Goal: Task Accomplishment & Management: Complete application form

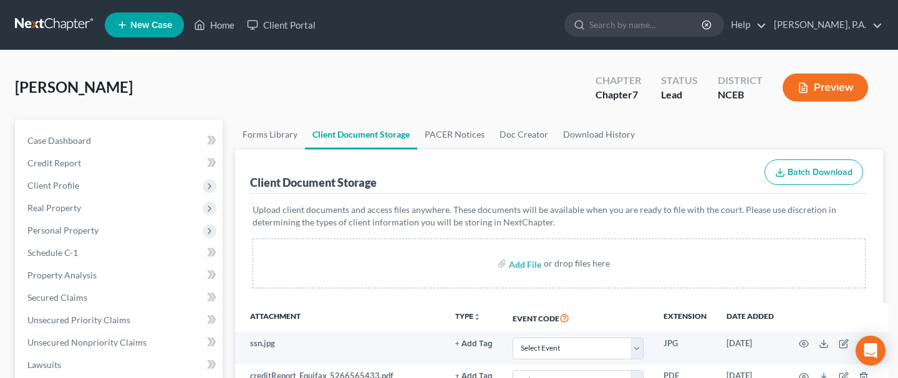
select select "0"
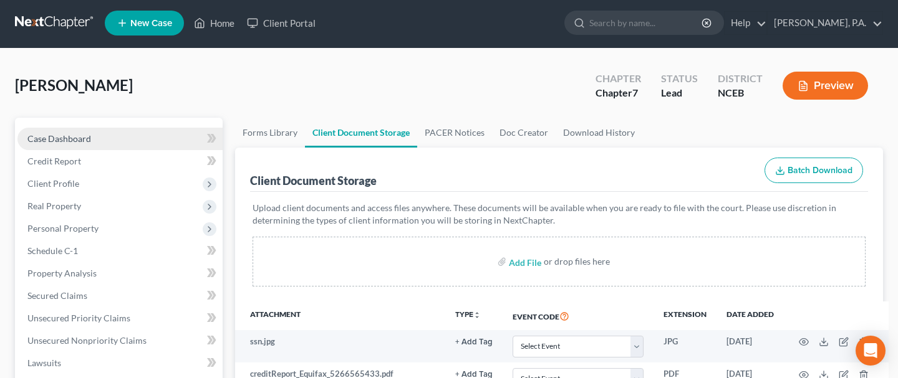
click at [46, 140] on span "Case Dashboard" at bounding box center [59, 138] width 64 height 11
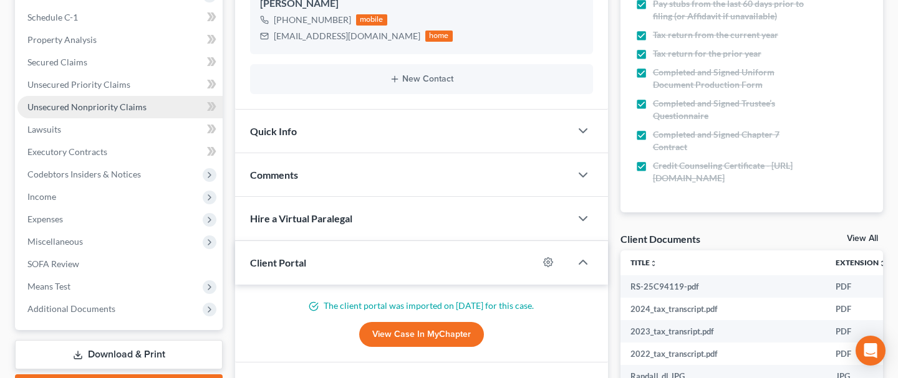
scroll to position [239, 0]
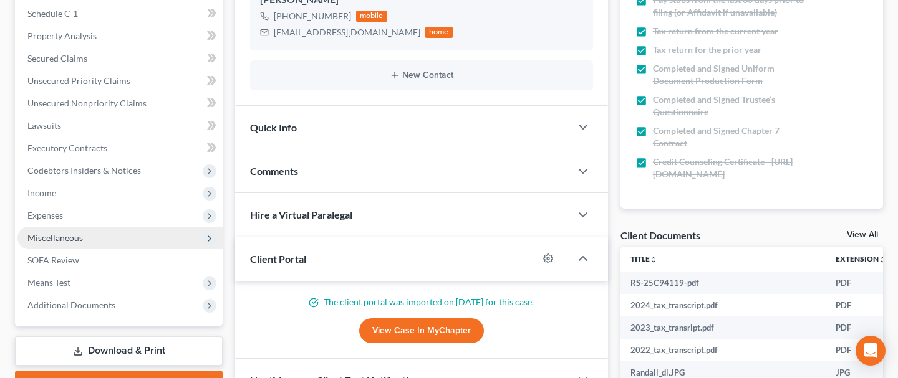
click at [69, 237] on span "Miscellaneous" at bounding box center [54, 238] width 55 height 11
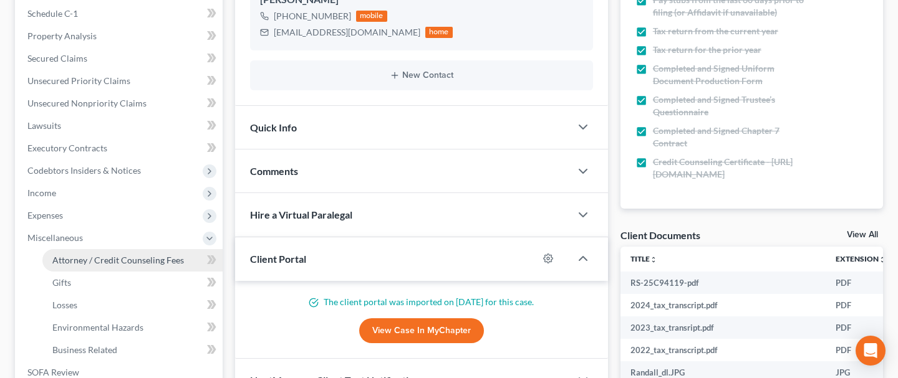
click at [105, 263] on span "Attorney / Credit Counseling Fees" at bounding box center [118, 260] width 132 height 11
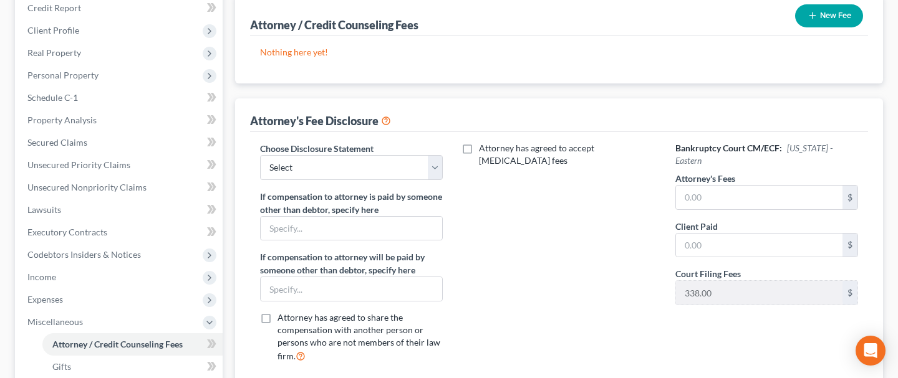
scroll to position [157, 0]
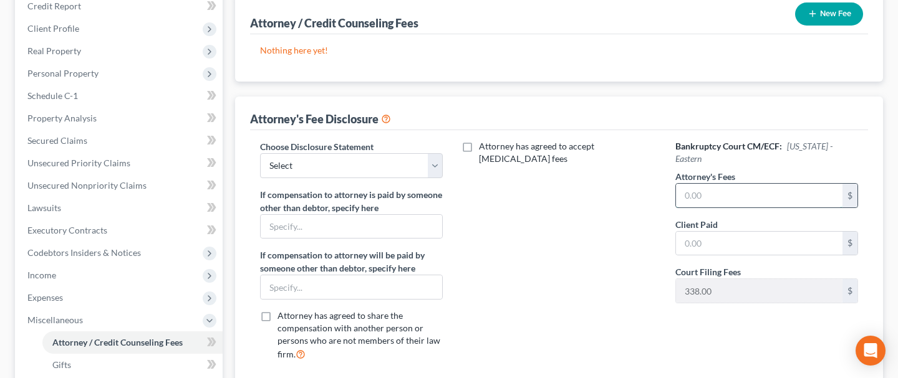
click at [737, 195] on input "text" at bounding box center [759, 196] width 166 height 24
type input "1,025.00"
click at [557, 260] on div "Attorney has agreed to accept [MEDICAL_DATA] fees" at bounding box center [559, 255] width 208 height 231
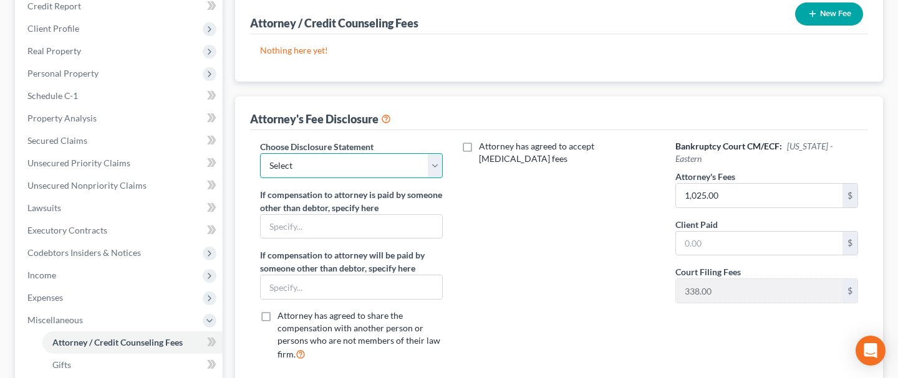
click at [435, 176] on select "Select Attorney Disclosure Statement - Consumer Attorney Disclosure Statment - …" at bounding box center [351, 165] width 183 height 25
select select "0"
click at [260, 153] on select "Select Attorney Disclosure Statement - Consumer Attorney Disclosure Statment - …" at bounding box center [351, 165] width 183 height 25
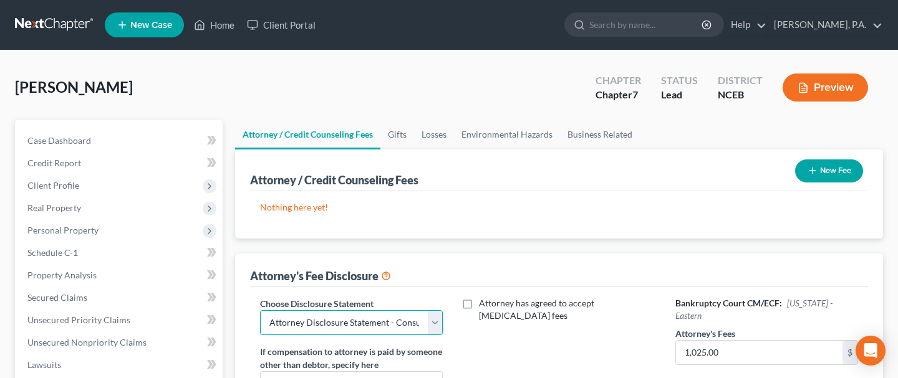
scroll to position [0, 0]
click at [827, 170] on button "New Fee" at bounding box center [829, 171] width 68 height 23
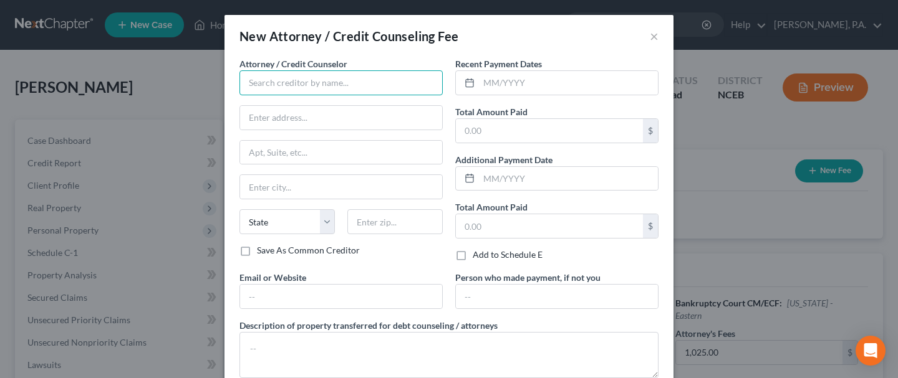
click at [358, 89] on input "text" at bounding box center [340, 82] width 203 height 25
type input "U"
click at [350, 82] on input "[GEOGRAPHIC_DATA]" at bounding box center [340, 82] width 203 height 25
drag, startPoint x: 335, startPoint y: 81, endPoint x: 80, endPoint y: 85, distance: 254.4
click at [80, 85] on div "New Attorney / Credit Counseling Fee × Attorney / Credit Counselor * [GEOGRAPHI…" at bounding box center [449, 189] width 898 height 378
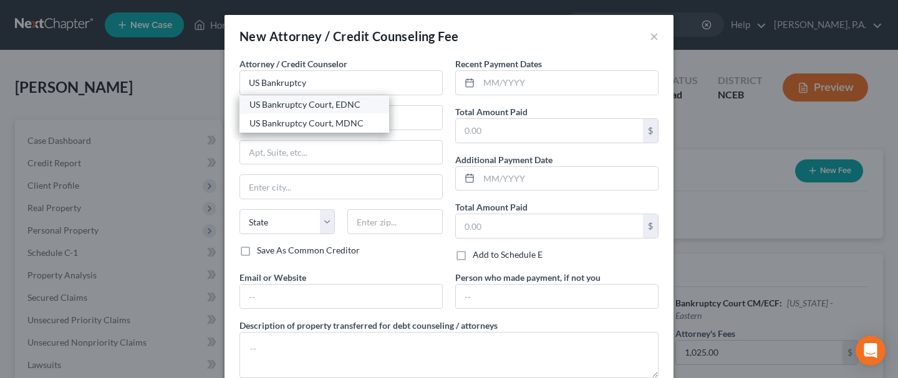
click at [282, 106] on div "US Bankruptcy Court, EDNC" at bounding box center [314, 104] width 130 height 12
type input "US Bankruptcy Court, EDNC"
type input "P.O. Box 791"
type input "[GEOGRAPHIC_DATA]"
select select "28"
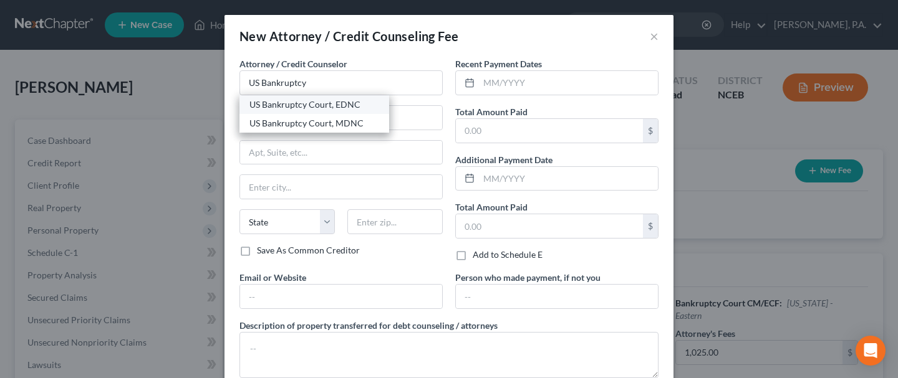
type input "27601"
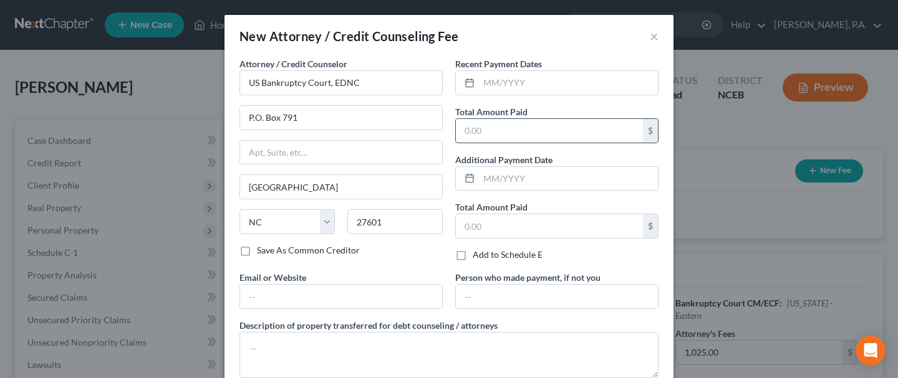
click at [521, 128] on input "text" at bounding box center [549, 131] width 187 height 24
type input "338"
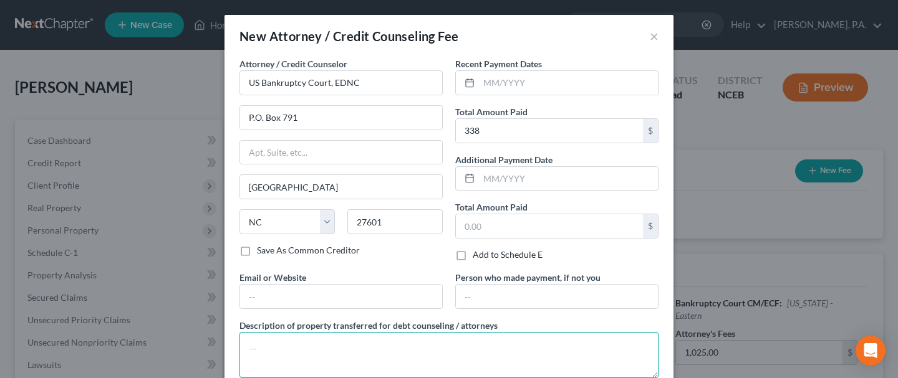
click at [335, 332] on textarea at bounding box center [448, 355] width 419 height 46
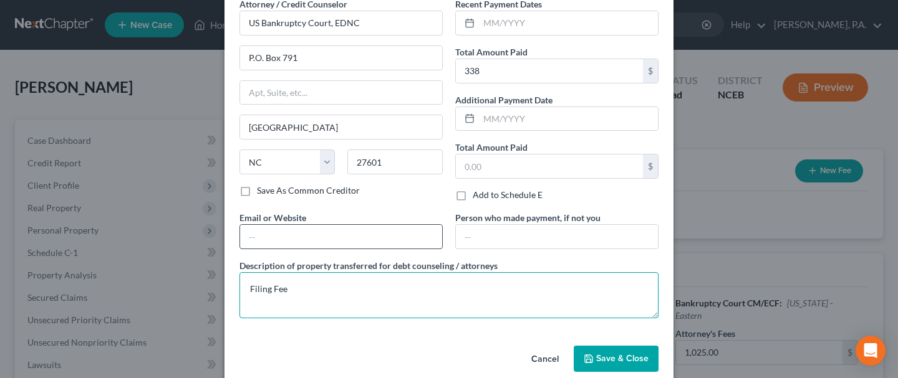
scroll to position [75, 0]
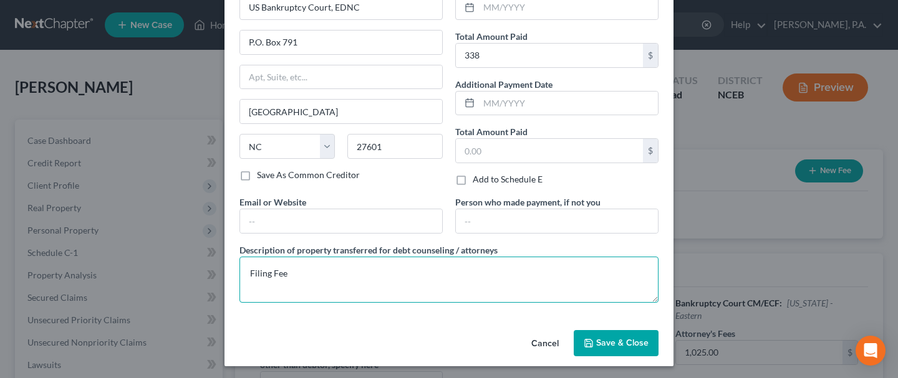
type textarea "Filing Fee"
click at [607, 342] on span "Save & Close" at bounding box center [622, 343] width 52 height 11
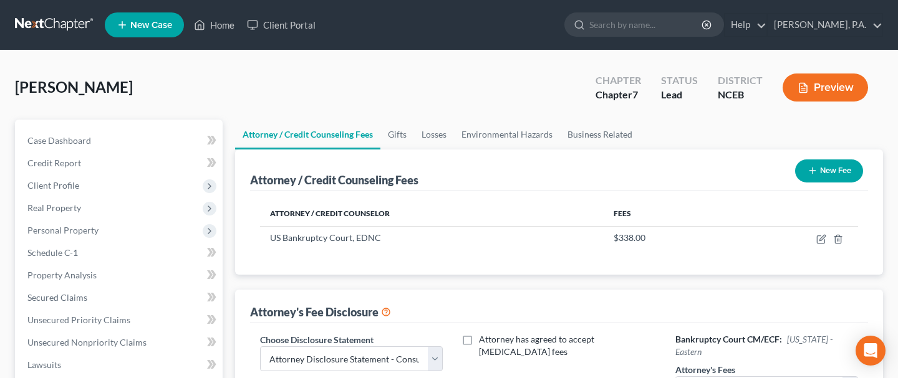
click at [829, 174] on button "New Fee" at bounding box center [829, 171] width 68 height 23
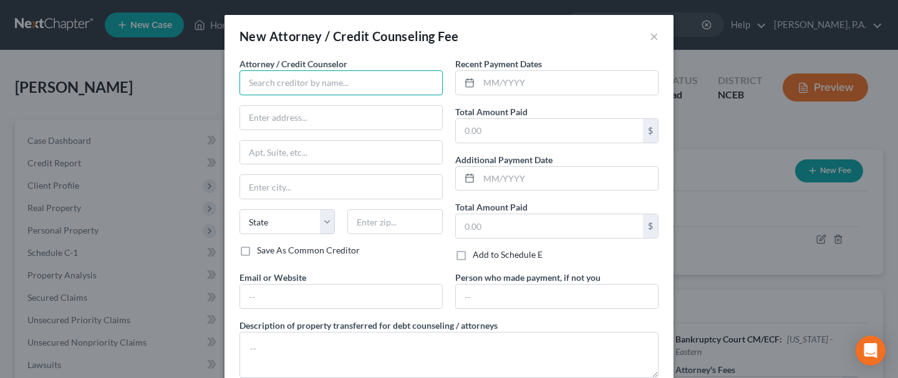
click at [347, 85] on input "text" at bounding box center [340, 82] width 203 height 25
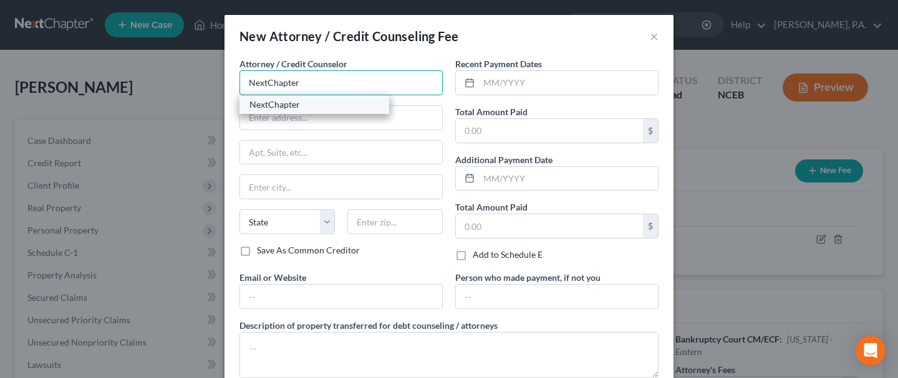
type input "NextChapter"
click at [345, 102] on div "NextChapter" at bounding box center [314, 104] width 130 height 12
type input "[STREET_ADDRESS]"
type input "Columbus"
select select "36"
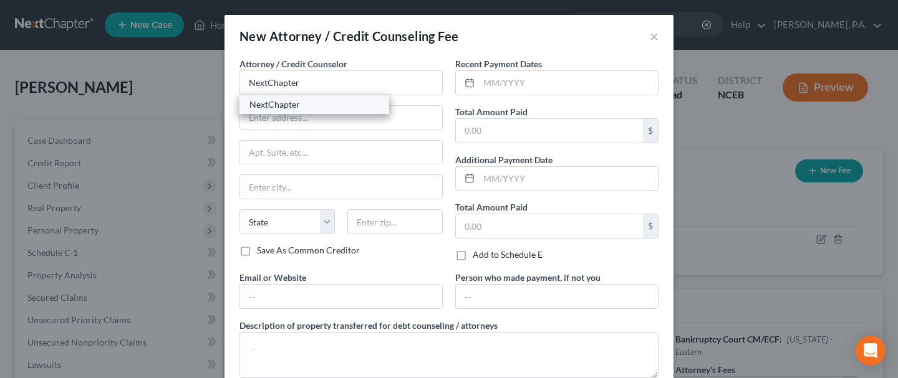
type input "43215"
click at [496, 129] on input "text" at bounding box center [549, 131] width 187 height 24
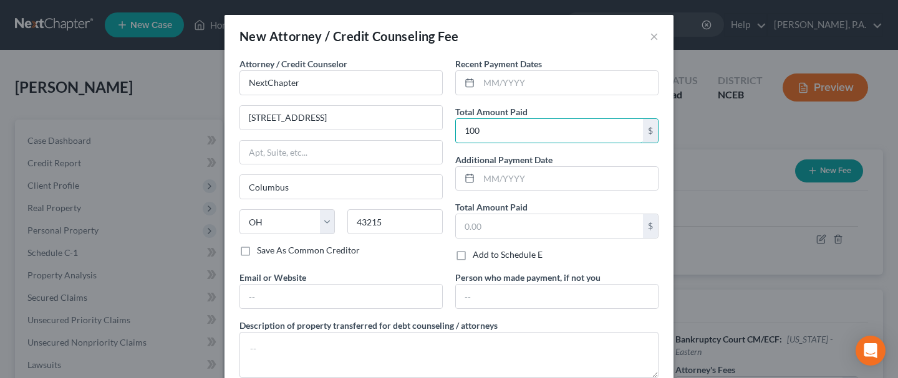
type input "100.00"
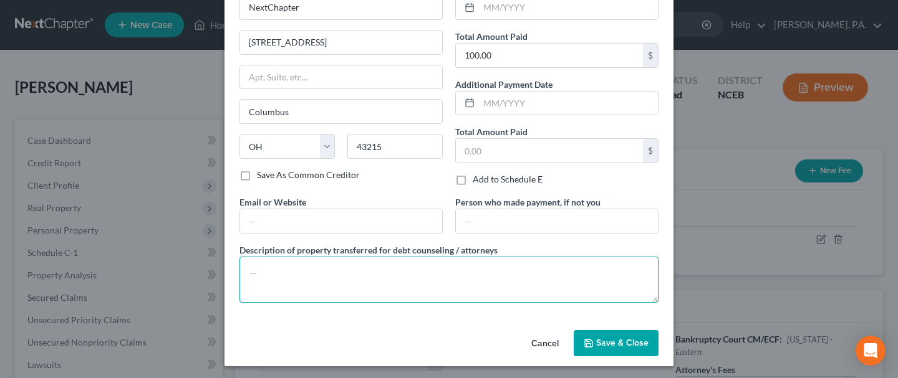
click at [337, 275] on textarea at bounding box center [448, 280] width 419 height 46
type textarea "Software Preparation Fee"
click at [604, 344] on span "Save & Close" at bounding box center [622, 343] width 52 height 11
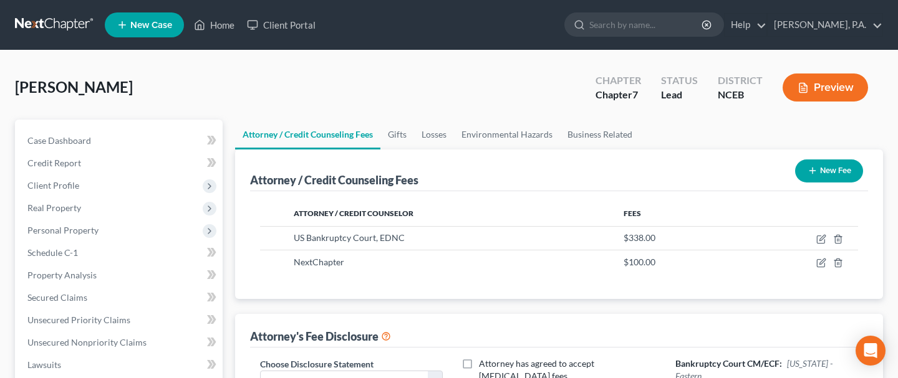
click at [833, 170] on button "New Fee" at bounding box center [829, 171] width 68 height 23
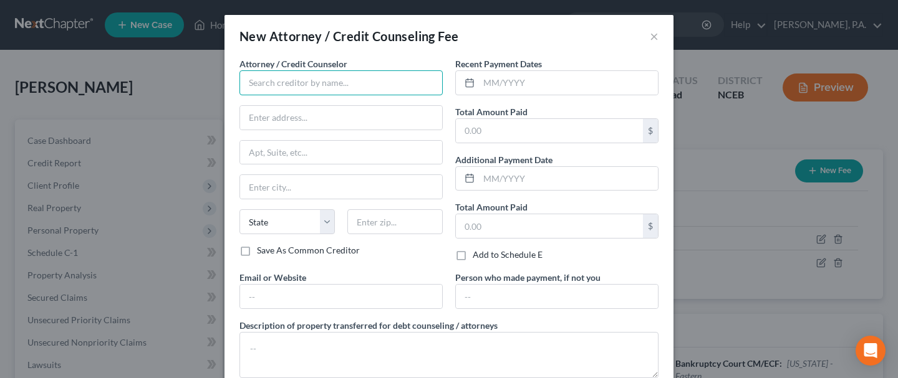
click at [347, 84] on input "text" at bounding box center [340, 82] width 203 height 25
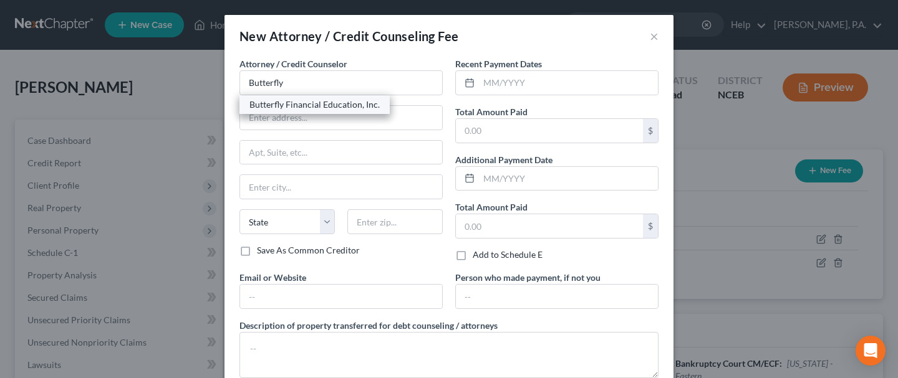
click at [299, 109] on div "Butterfly Financial Education, Inc." at bounding box center [314, 104] width 130 height 12
type input "Butterfly Financial Education, Inc."
type input "[STREET_ADDRESS]"
type input "[PERSON_NAME]"
select select "28"
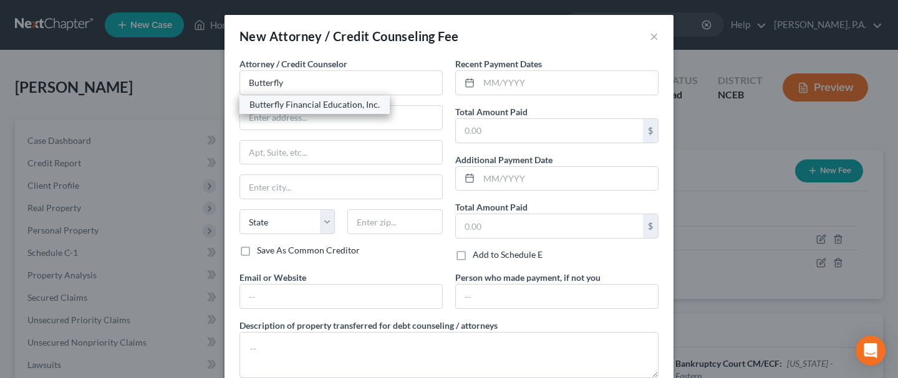
type input "27520"
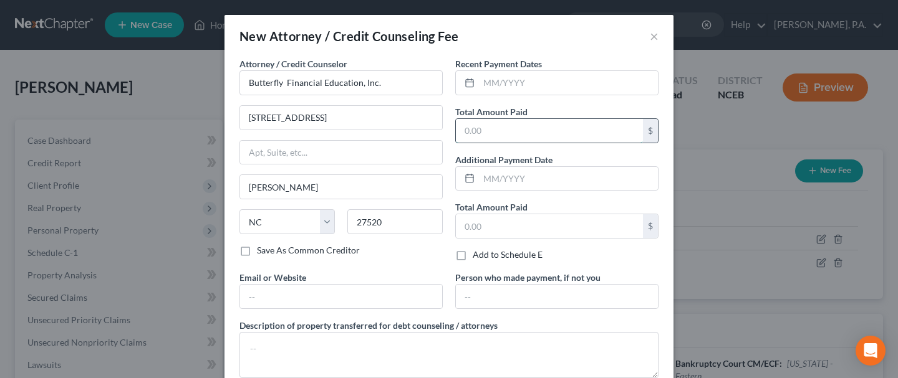
click at [471, 126] on input "text" at bounding box center [549, 131] width 187 height 24
type input "37.00"
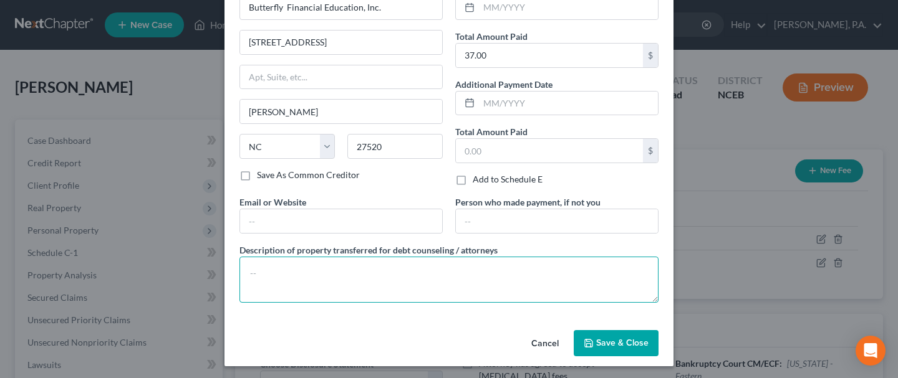
click at [336, 269] on textarea at bounding box center [448, 280] width 419 height 46
type textarea "Credit Counseling Certificate"
click at [591, 350] on button "Save & Close" at bounding box center [616, 343] width 85 height 26
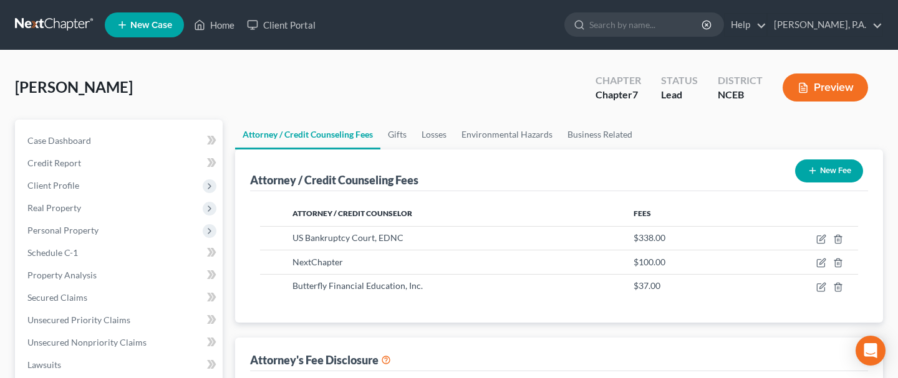
click at [831, 174] on button "New Fee" at bounding box center [829, 171] width 68 height 23
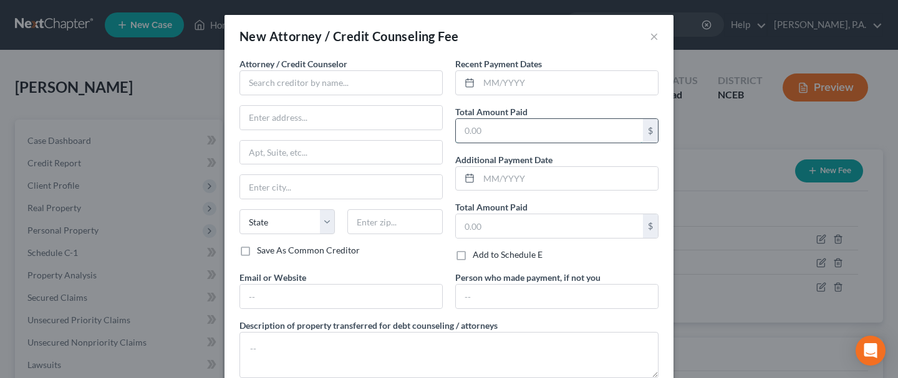
click at [512, 130] on input "text" at bounding box center [549, 131] width 187 height 24
type input "1,025"
click at [287, 76] on input "text" at bounding box center [340, 82] width 203 height 25
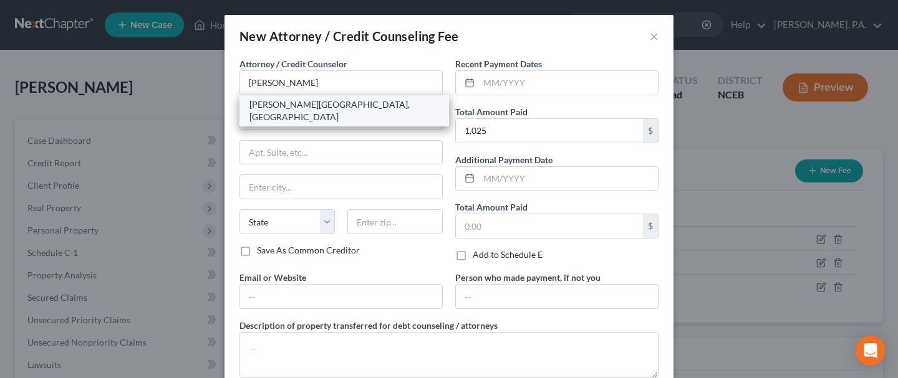
click at [277, 104] on div "[PERSON_NAME][GEOGRAPHIC_DATA], [GEOGRAPHIC_DATA]" at bounding box center [344, 110] width 190 height 25
type input "[PERSON_NAME][GEOGRAPHIC_DATA], [GEOGRAPHIC_DATA]"
type input "[STREET_ADDRESS]"
type input "Suite 100"
type input "[GEOGRAPHIC_DATA]"
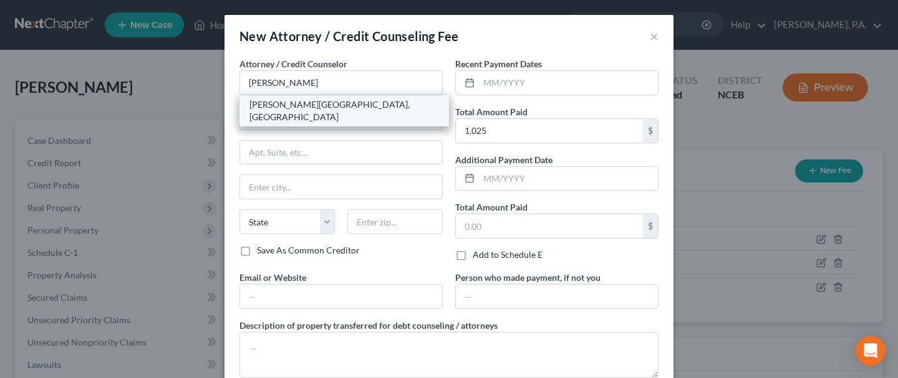
select select "28"
type input "27609"
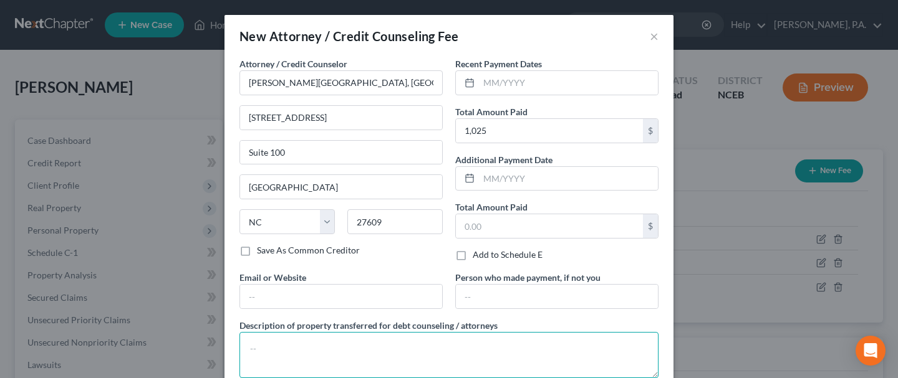
click at [288, 342] on textarea at bounding box center [448, 355] width 419 height 46
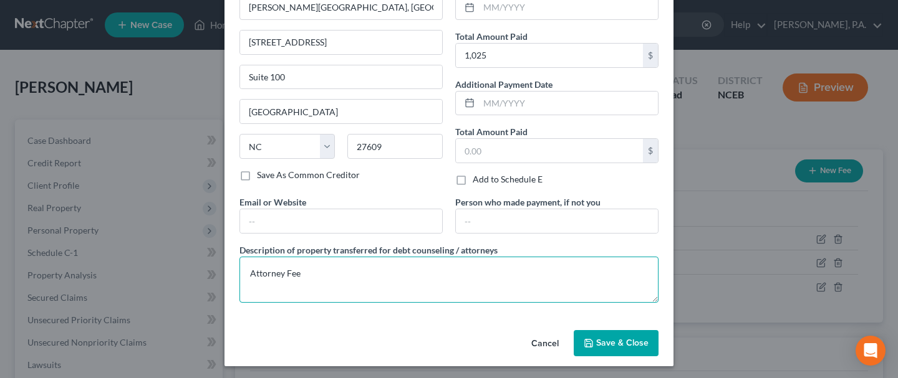
type textarea "Attorney Fee"
click at [618, 335] on button "Save & Close" at bounding box center [616, 343] width 85 height 26
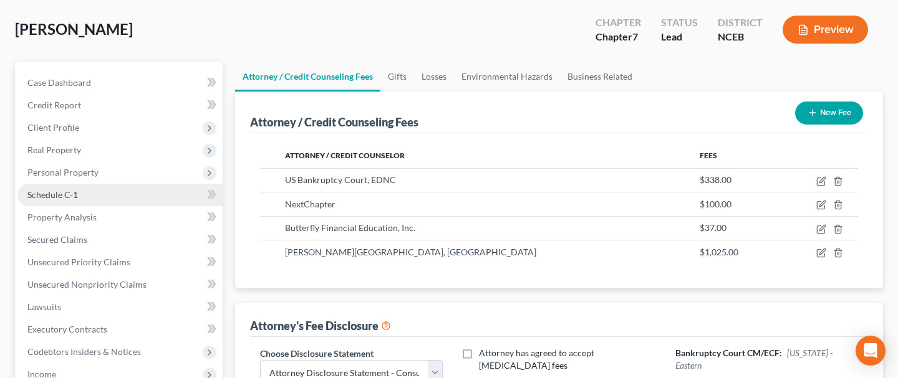
scroll to position [58, 0]
click at [98, 262] on span "Unsecured Priority Claims" at bounding box center [78, 262] width 103 height 11
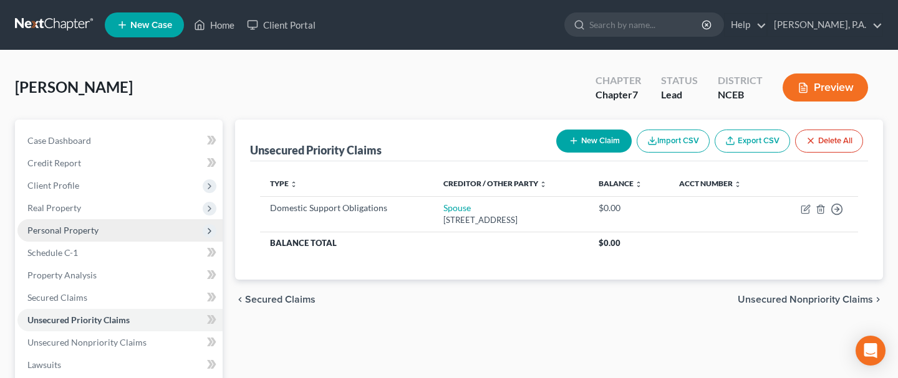
click at [70, 234] on span "Personal Property" at bounding box center [62, 230] width 71 height 11
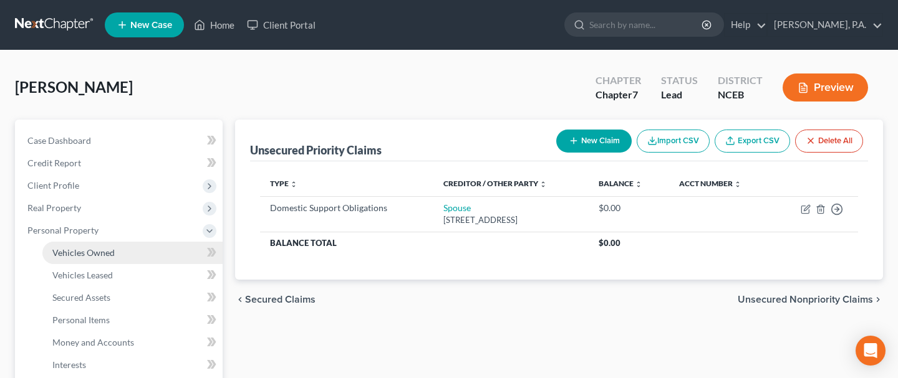
click at [93, 254] on span "Vehicles Owned" at bounding box center [83, 252] width 62 height 11
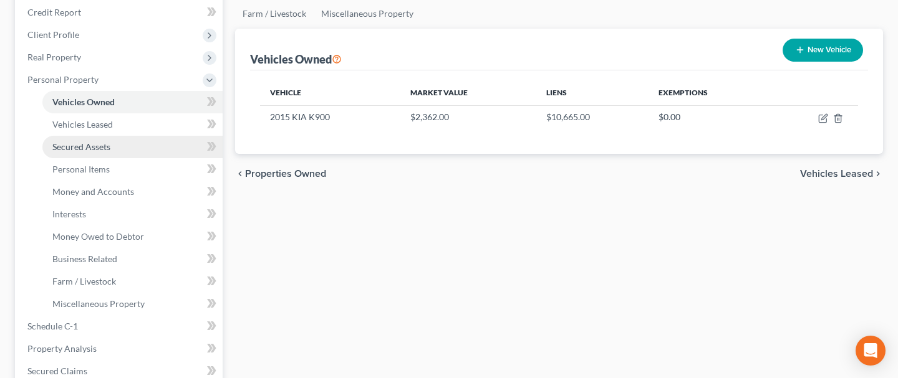
scroll to position [153, 0]
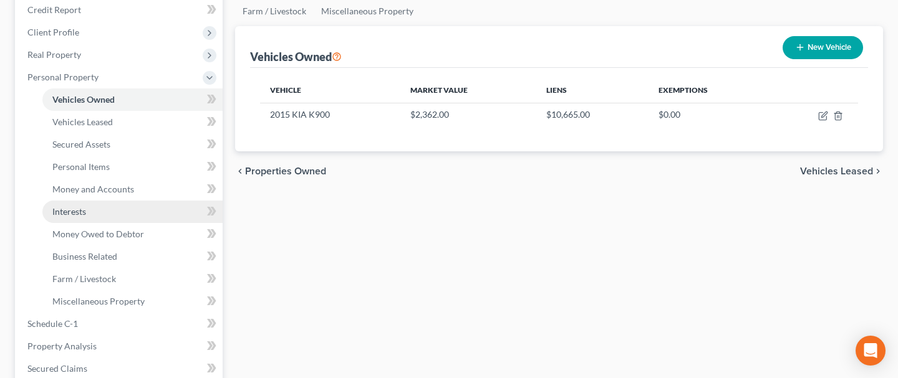
click at [72, 213] on span "Interests" at bounding box center [69, 211] width 34 height 11
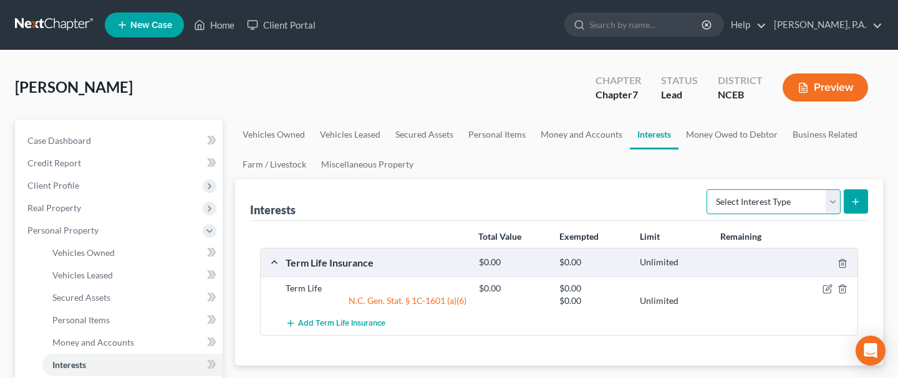
click at [830, 195] on select "Select Interest Type 401K Annuity Bond Education IRA Government Bond Government…" at bounding box center [773, 202] width 134 height 25
select select "stock"
click at [708, 190] on select "Select Interest Type 401K Annuity Bond Education IRA Government Bond Government…" at bounding box center [773, 202] width 134 height 25
click at [856, 206] on button "submit" at bounding box center [855, 202] width 24 height 24
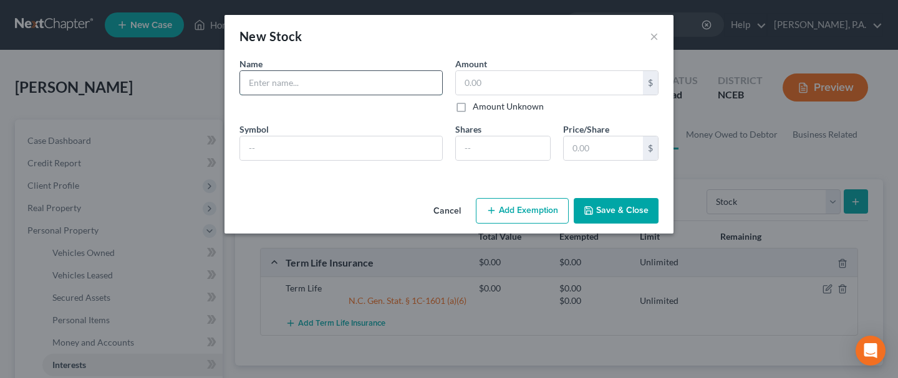
click at [291, 79] on input "text" at bounding box center [341, 83] width 202 height 24
type input "[PERSON_NAME] [PERSON_NAME]"
click at [446, 213] on button "Cancel" at bounding box center [446, 211] width 47 height 25
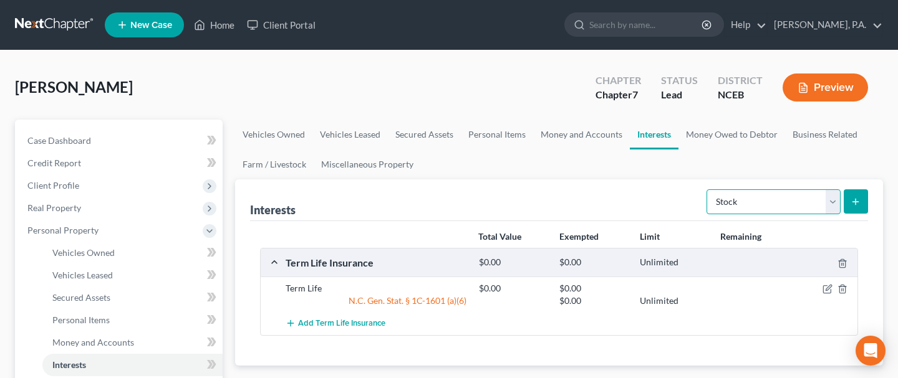
click at [831, 202] on select "Select Interest Type 401K Annuity Bond Education IRA Government Bond Government…" at bounding box center [773, 202] width 134 height 25
click at [687, 137] on link "Money Owed to Debtor" at bounding box center [731, 135] width 107 height 30
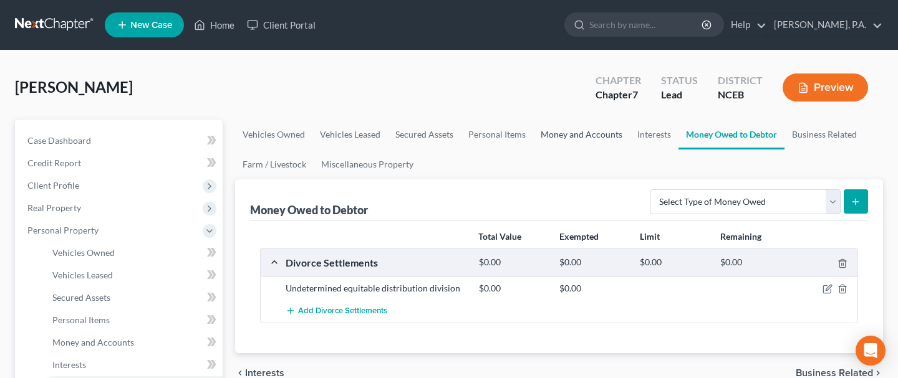
click at [598, 133] on link "Money and Accounts" at bounding box center [581, 135] width 97 height 30
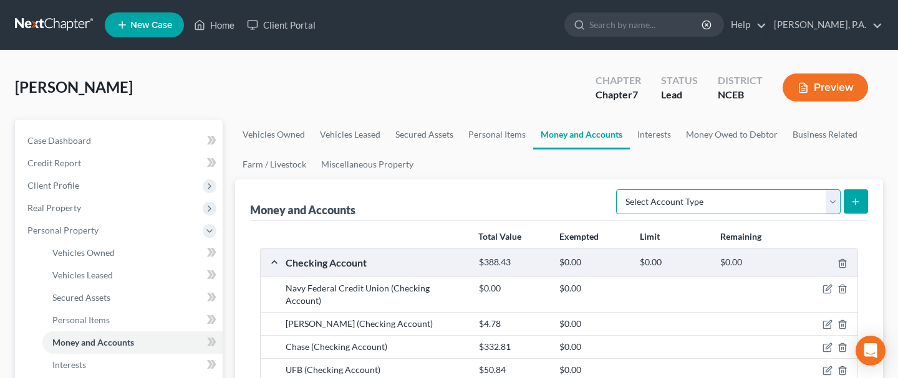
click at [835, 200] on select "Select Account Type Brokerage Cash on Hand Certificates of Deposit Checking Acc…" at bounding box center [728, 202] width 224 height 25
select select "brokerage"
click at [618, 190] on select "Select Account Type Brokerage Cash on Hand Certificates of Deposit Checking Acc…" at bounding box center [728, 202] width 224 height 25
click at [857, 202] on line "submit" at bounding box center [856, 202] width 6 height 0
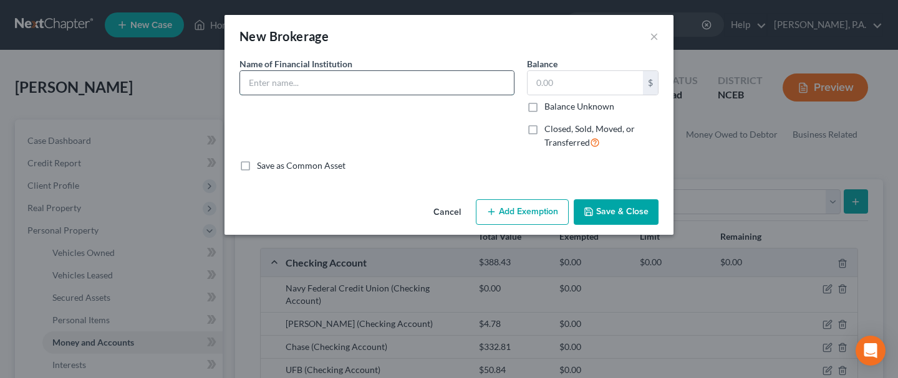
click at [344, 88] on input "text" at bounding box center [377, 83] width 274 height 24
type input "[PERSON_NAME] [PERSON_NAME]"
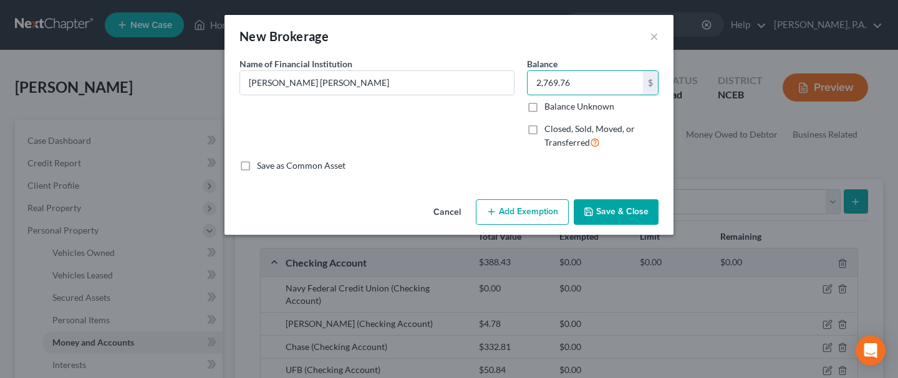
type input "2,769.76"
click at [620, 214] on button "Save & Close" at bounding box center [616, 212] width 85 height 26
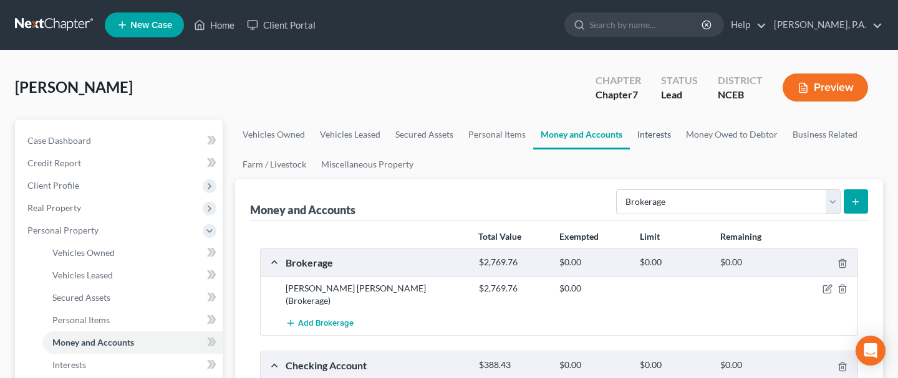
click at [645, 143] on link "Interests" at bounding box center [654, 135] width 49 height 30
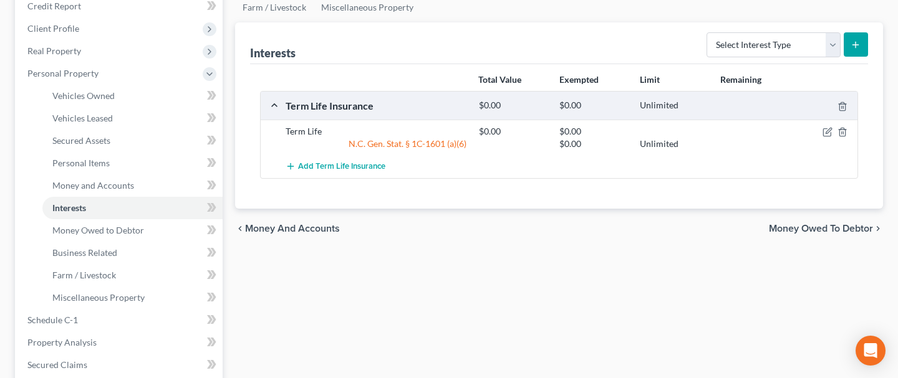
scroll to position [168, 0]
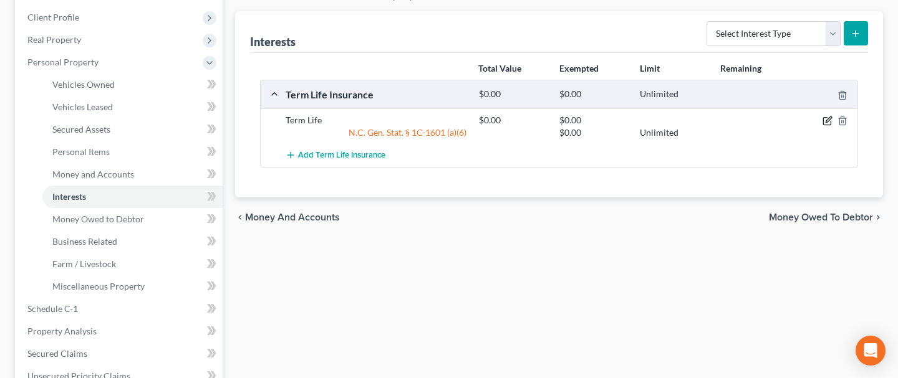
click at [824, 120] on icon "button" at bounding box center [827, 121] width 10 height 10
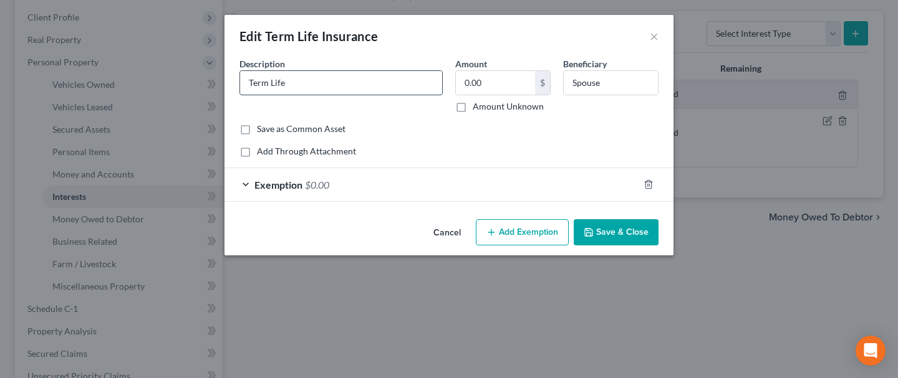
click at [304, 84] on input "Term Life" at bounding box center [341, 83] width 202 height 24
type input "Term Life State Farm (death benefit $100,000)"
click at [611, 81] on input "Spouse" at bounding box center [611, 83] width 94 height 24
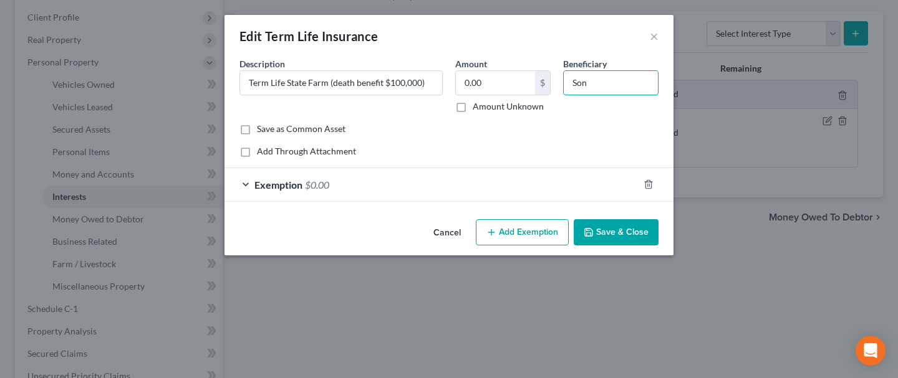
type input "Son"
click at [608, 228] on button "Save & Close" at bounding box center [616, 232] width 85 height 26
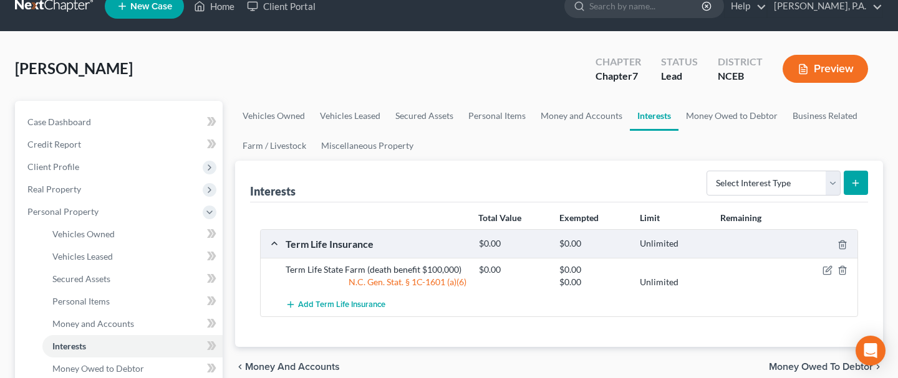
scroll to position [0, 0]
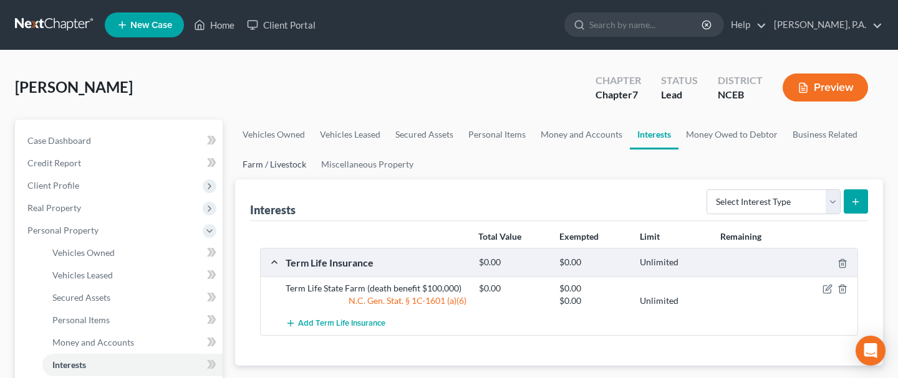
click at [272, 164] on link "Farm / Livestock" at bounding box center [274, 165] width 79 height 30
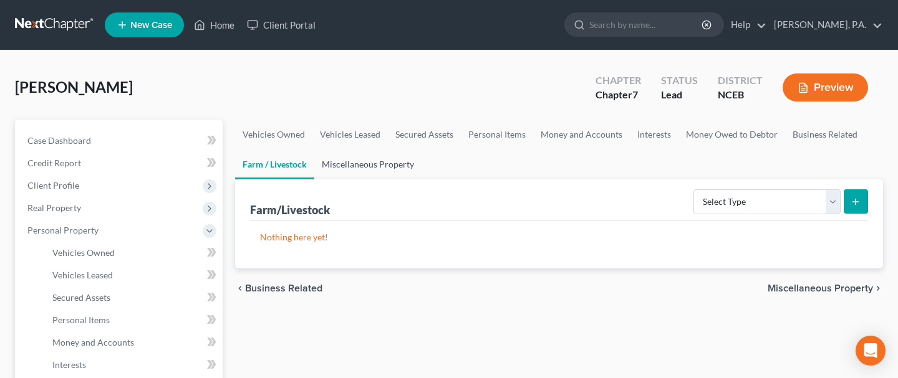
click at [352, 156] on link "Miscellaneous Property" at bounding box center [367, 165] width 107 height 30
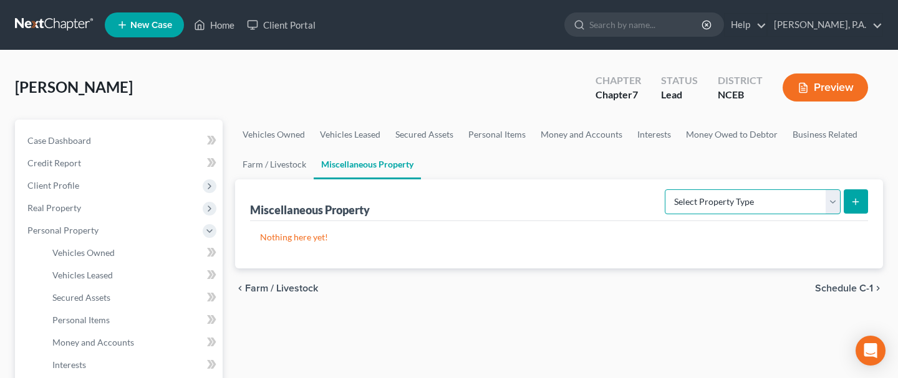
click at [829, 201] on select "Select Property Type Assigned for Creditor Benefit [DATE] Holding for Another N…" at bounding box center [753, 202] width 176 height 25
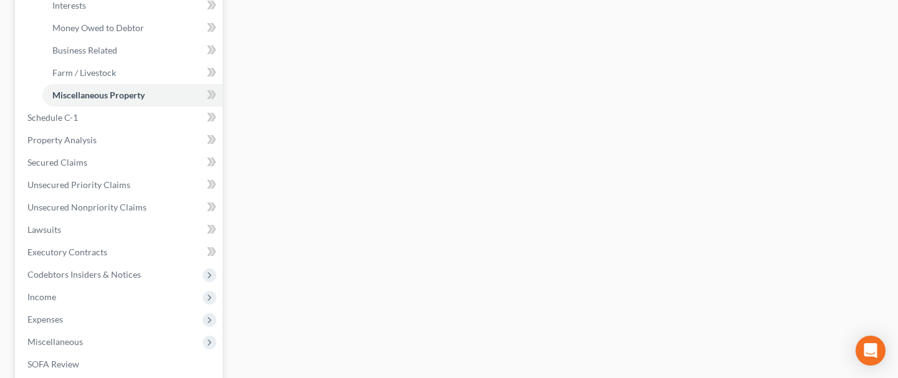
scroll to position [361, 0]
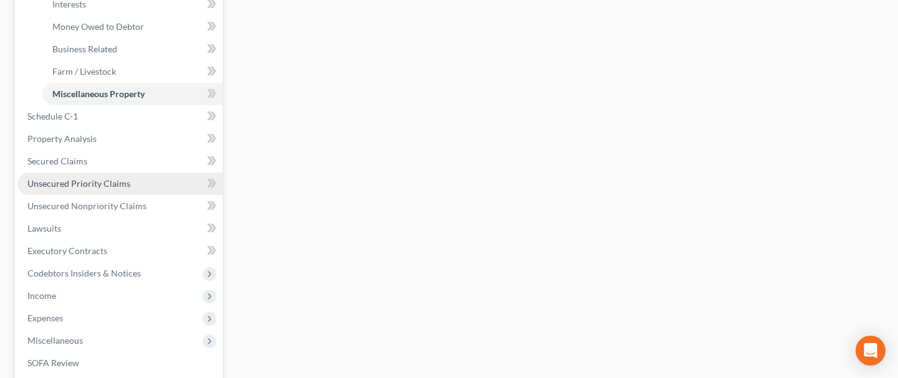
click at [128, 184] on link "Unsecured Priority Claims" at bounding box center [119, 184] width 205 height 22
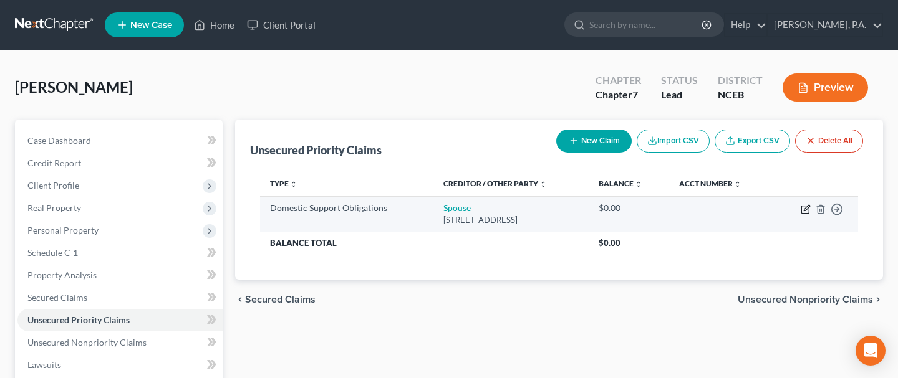
click at [804, 209] on icon "button" at bounding box center [807, 208] width 6 height 6
select select "28"
select select "0"
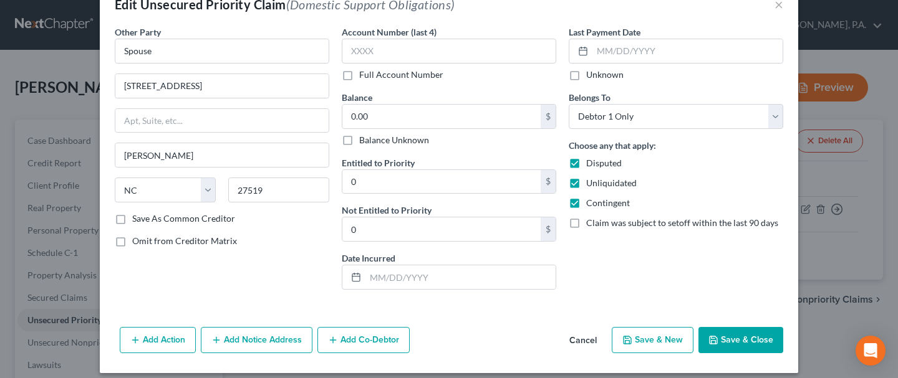
scroll to position [39, 0]
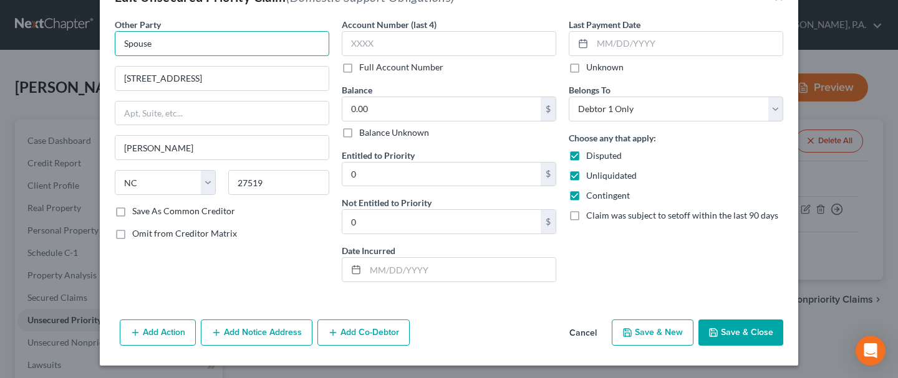
drag, startPoint x: 163, startPoint y: 44, endPoint x: 0, endPoint y: 34, distance: 163.7
click at [0, 34] on div "Edit Unsecured Priority Claim (Domestic Support Obligations) × Other Party * Sp…" at bounding box center [449, 189] width 898 height 378
type input "[PERSON_NAME]"
click at [728, 330] on button "Save & Close" at bounding box center [740, 333] width 85 height 26
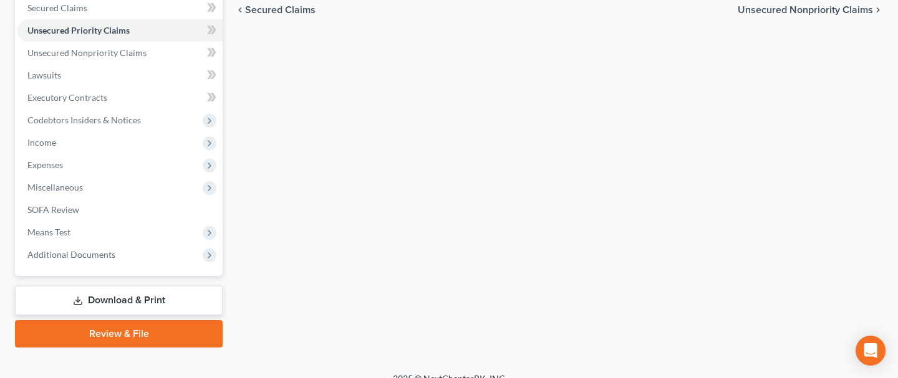
scroll to position [294, 0]
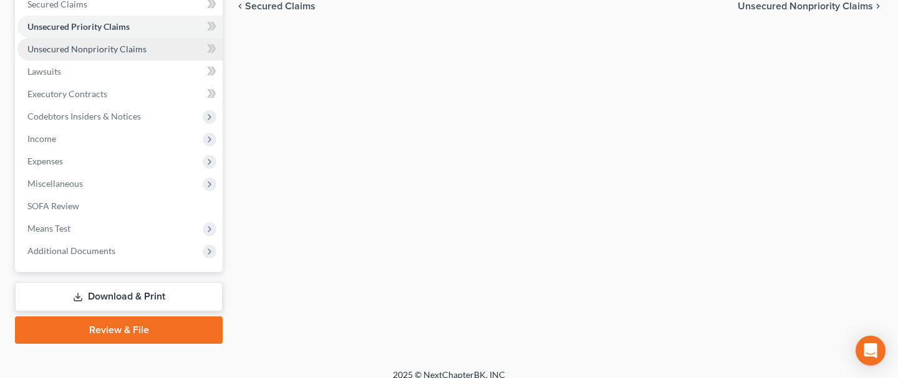
click at [92, 50] on span "Unsecured Nonpriority Claims" at bounding box center [86, 49] width 119 height 11
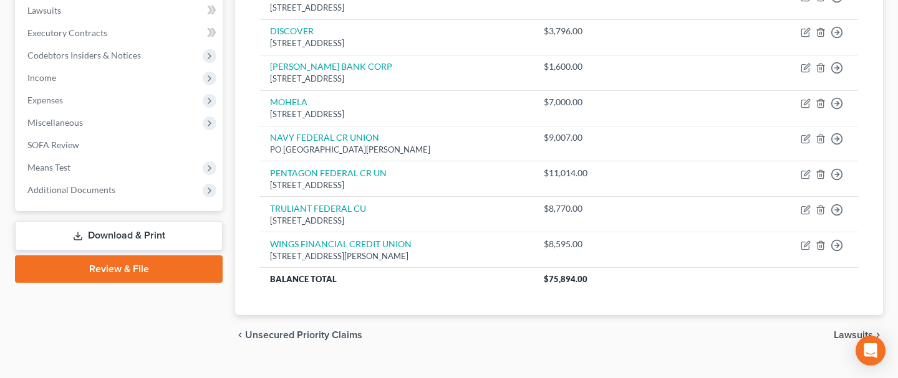
scroll to position [355, 0]
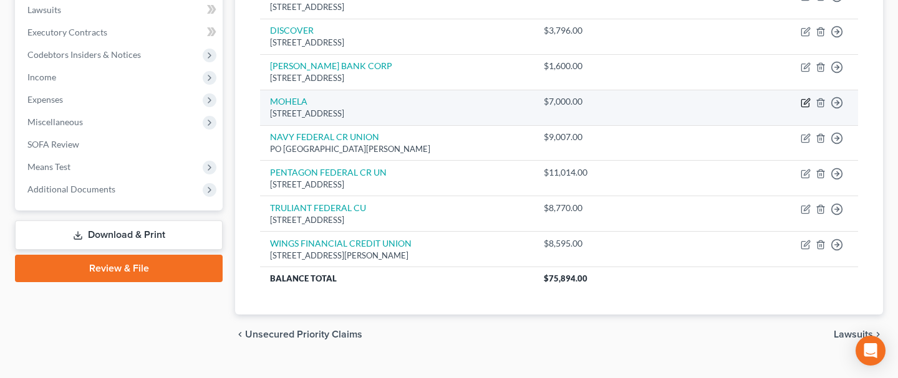
click at [808, 100] on icon "button" at bounding box center [805, 103] width 10 height 10
select select "26"
select select "2"
select select "0"
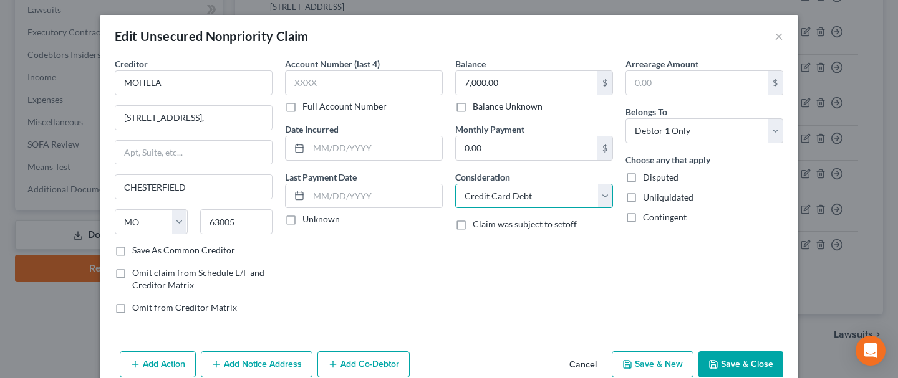
click at [602, 195] on select "Select Cable / Satellite Services Collection Agency Credit Card Debt Debt Couns…" at bounding box center [534, 196] width 158 height 25
select select "17"
click at [455, 184] on select "Select Cable / Satellite Services Collection Agency Credit Card Debt Debt Couns…" at bounding box center [534, 196] width 158 height 25
click at [740, 362] on button "Save & Close" at bounding box center [740, 365] width 85 height 26
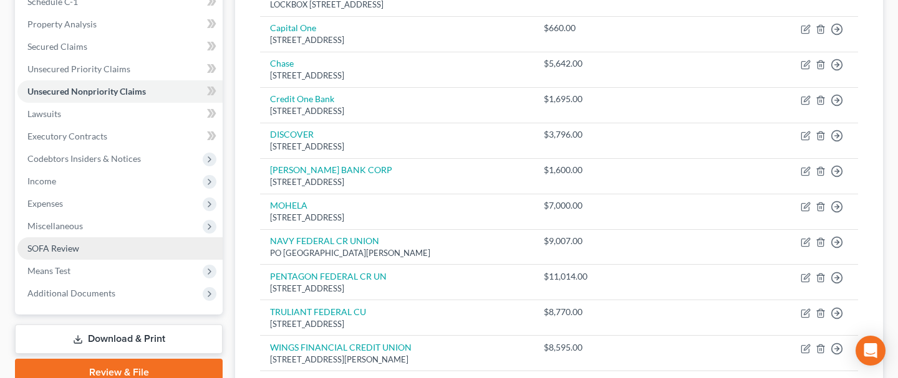
scroll to position [250, 0]
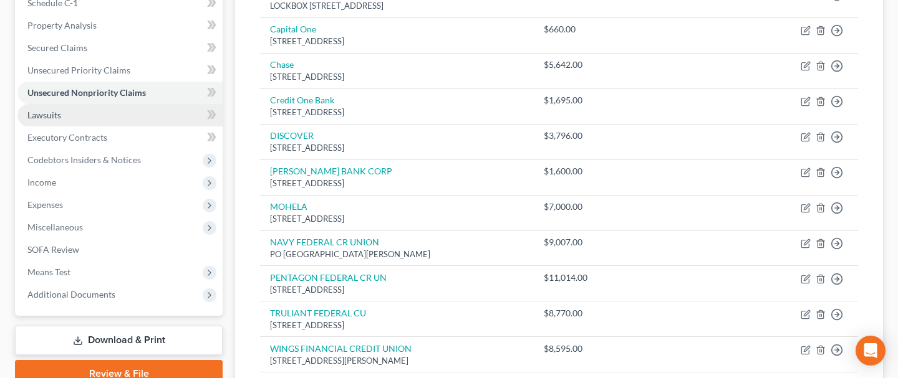
click at [50, 115] on span "Lawsuits" at bounding box center [44, 115] width 34 height 11
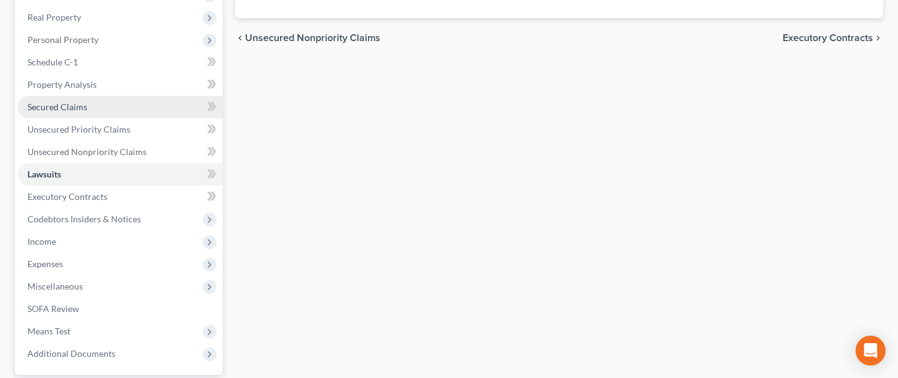
scroll to position [196, 0]
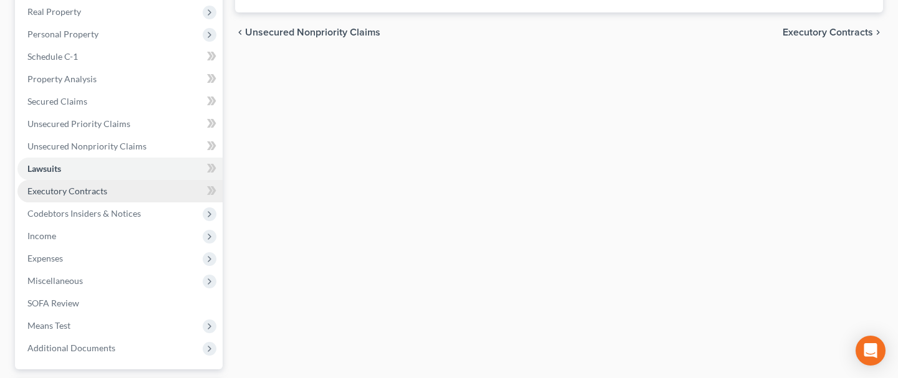
click at [67, 191] on span "Executory Contracts" at bounding box center [67, 191] width 80 height 11
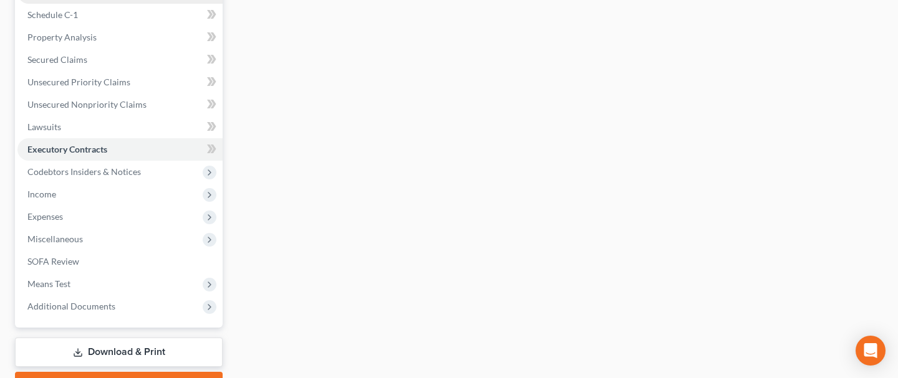
scroll to position [241, 0]
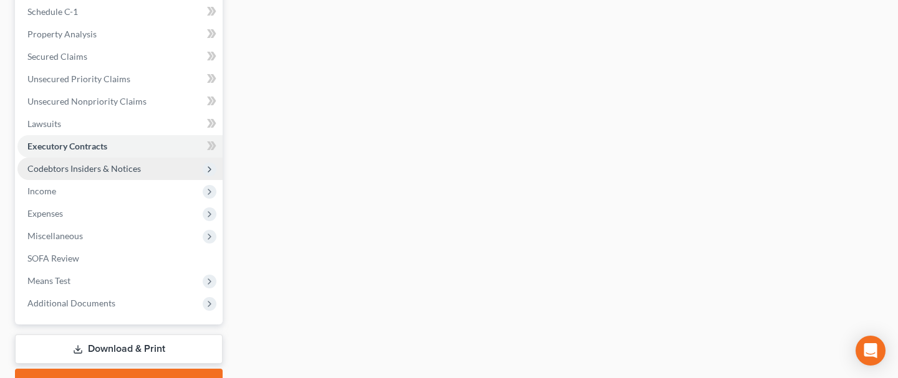
click at [50, 168] on span "Codebtors Insiders & Notices" at bounding box center [83, 168] width 113 height 11
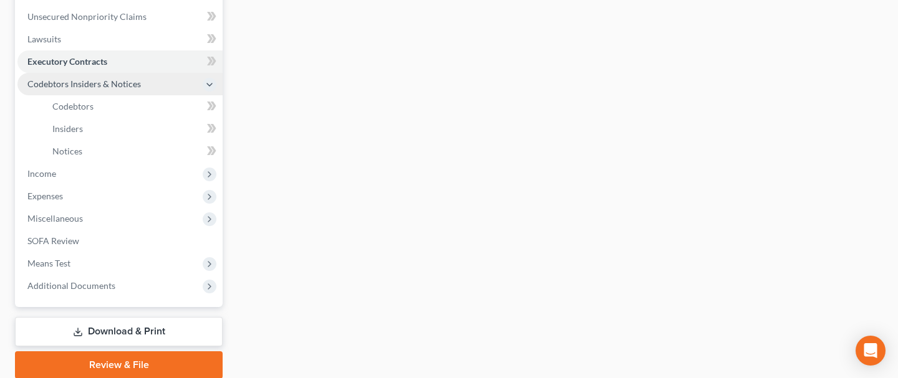
scroll to position [325, 0]
click at [51, 170] on span "Income" at bounding box center [41, 175] width 29 height 11
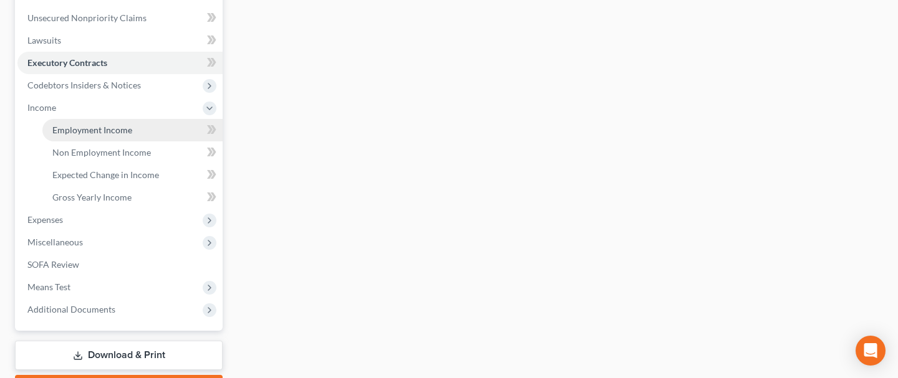
click at [98, 128] on span "Employment Income" at bounding box center [92, 130] width 80 height 11
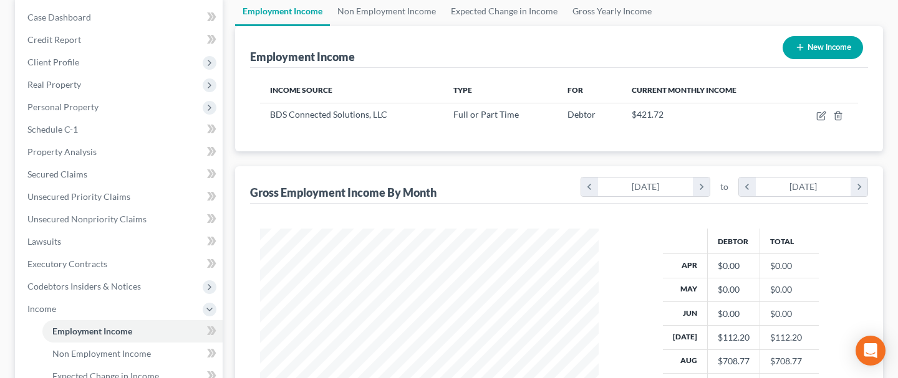
scroll to position [133, 0]
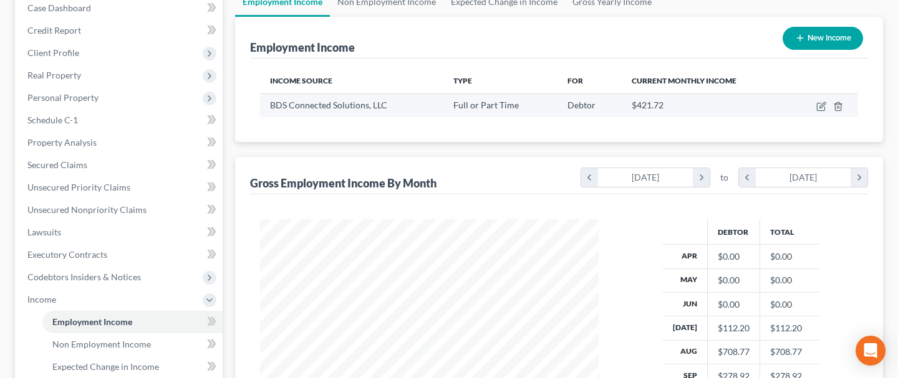
click at [822, 113] on td at bounding box center [823, 106] width 69 height 24
click at [817, 105] on icon "button" at bounding box center [820, 106] width 7 height 7
select select "0"
select select "9"
select select "3"
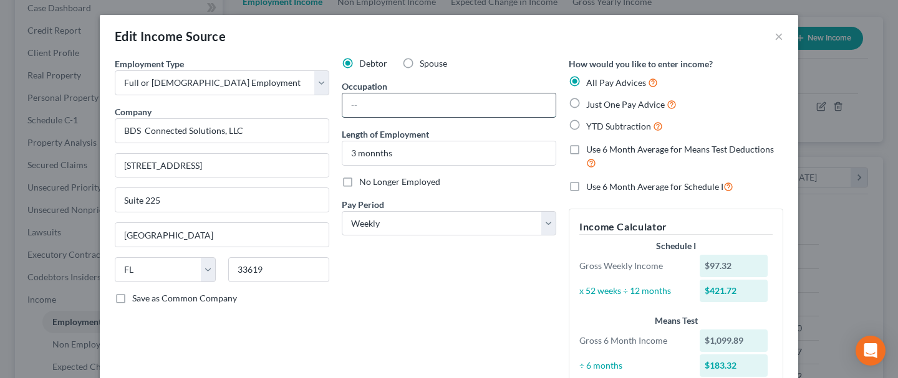
click at [364, 107] on input "text" at bounding box center [448, 106] width 213 height 24
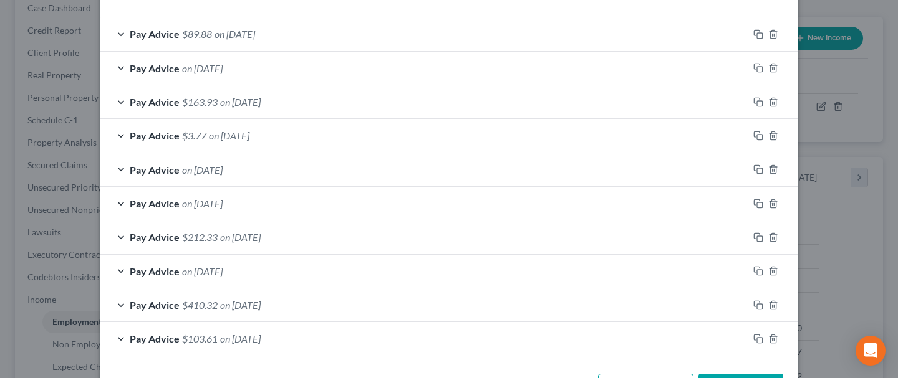
scroll to position [447, 0]
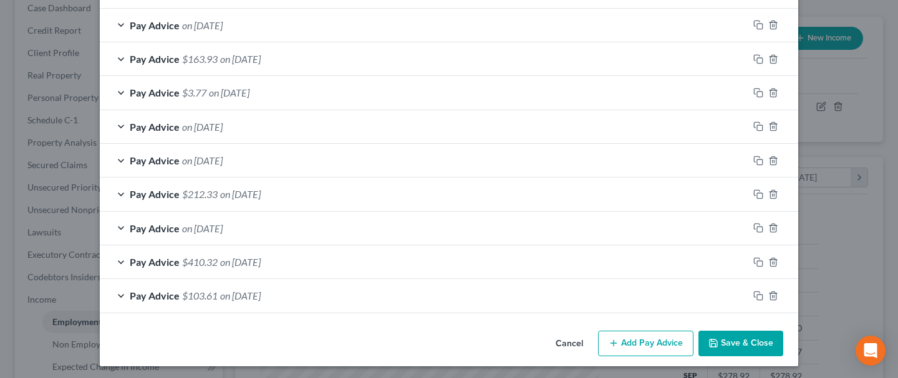
type input "Merchandiser"
click at [737, 339] on button "Save & Close" at bounding box center [740, 344] width 85 height 26
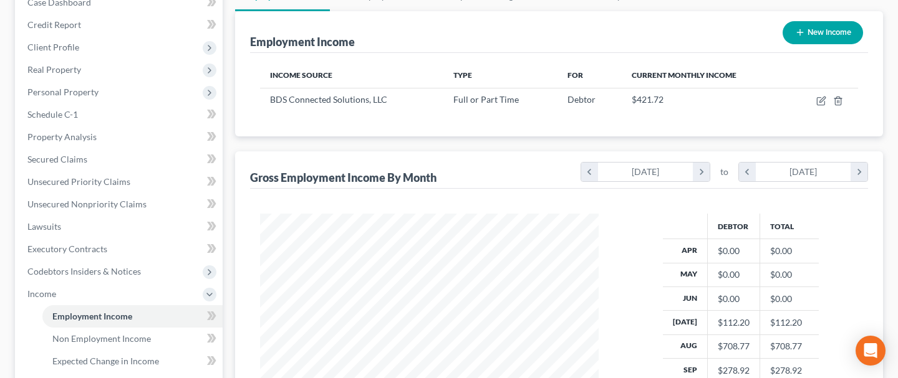
scroll to position [139, 0]
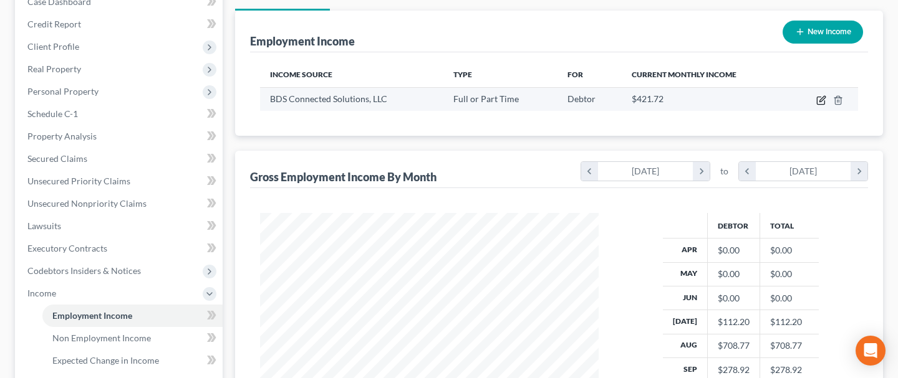
click at [820, 102] on icon "button" at bounding box center [821, 100] width 10 height 10
select select "0"
select select "9"
select select "3"
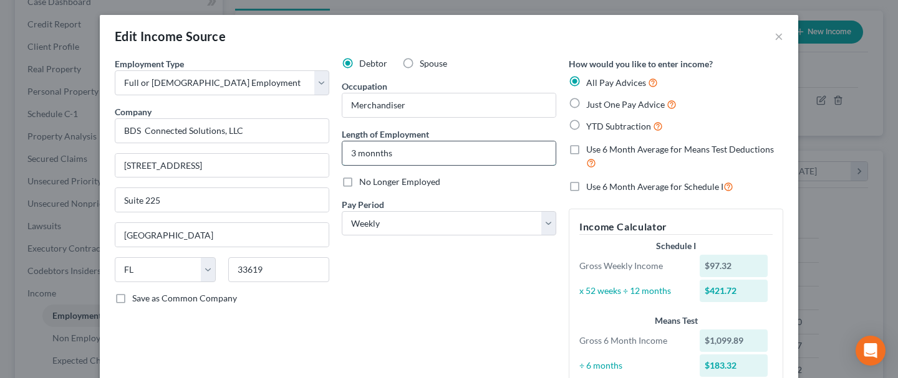
click at [373, 156] on input "3 monnths" at bounding box center [448, 154] width 213 height 24
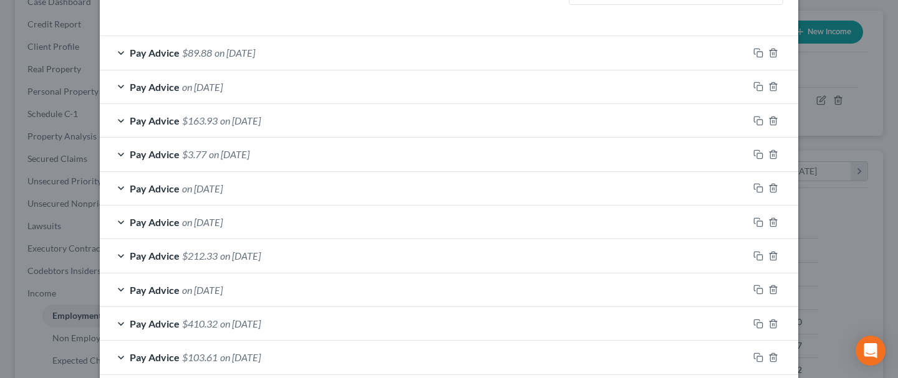
scroll to position [447, 0]
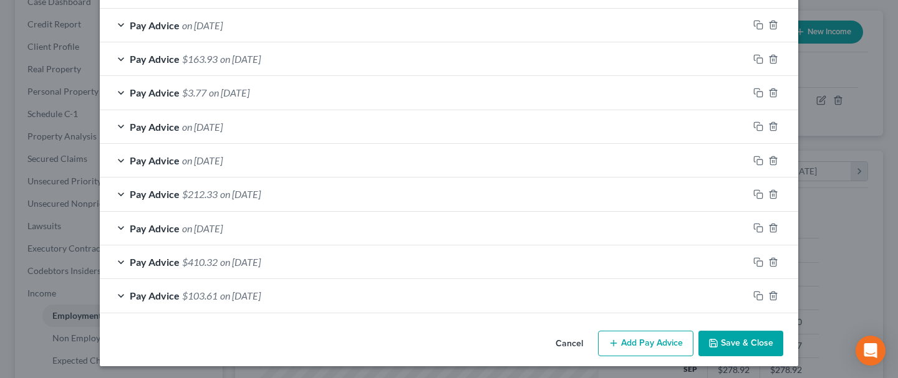
type input "3 months"
click at [749, 344] on button "Save & Close" at bounding box center [740, 344] width 85 height 26
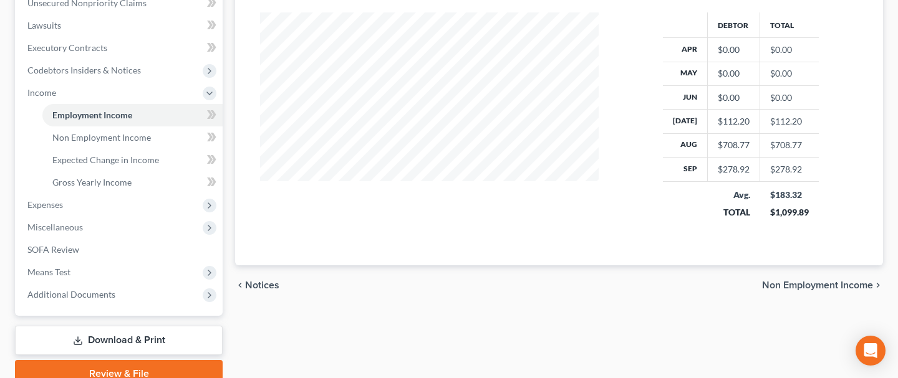
scroll to position [395, 0]
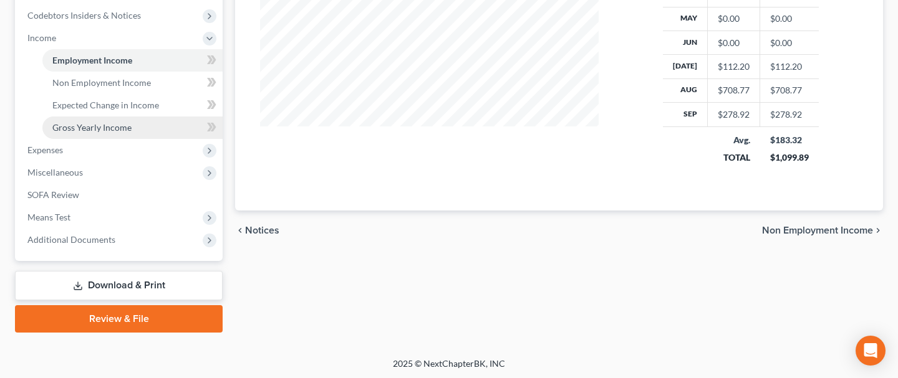
click at [124, 128] on span "Gross Yearly Income" at bounding box center [91, 127] width 79 height 11
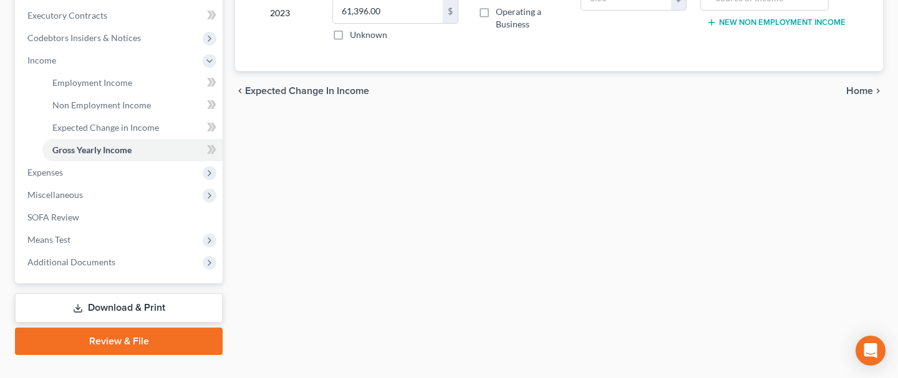
scroll to position [374, 0]
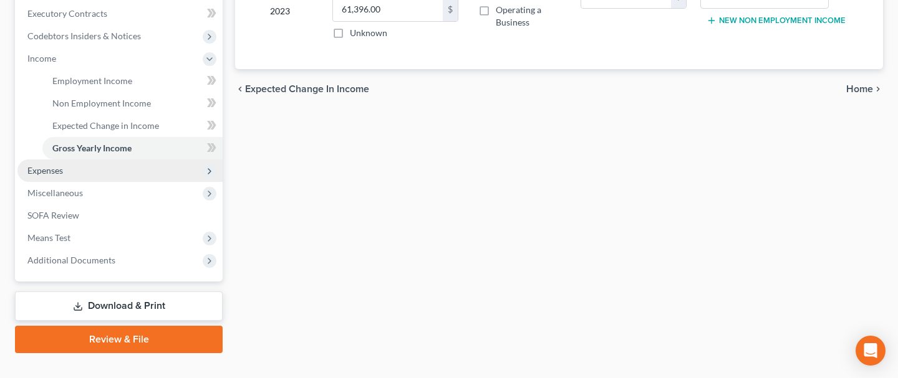
click at [128, 169] on span "Expenses" at bounding box center [119, 171] width 205 height 22
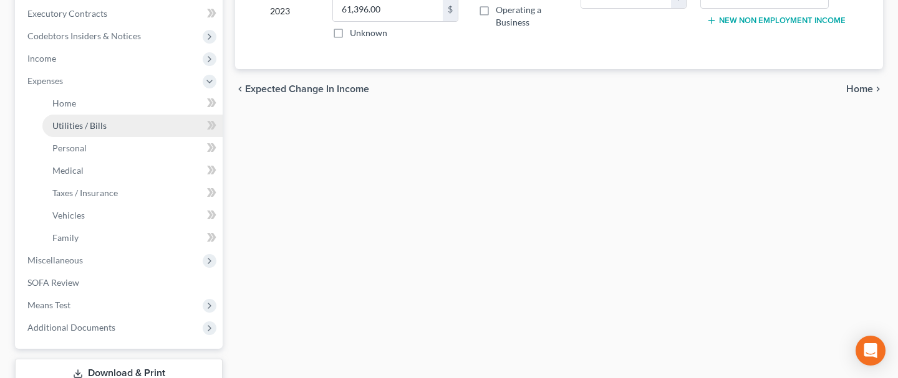
click at [99, 123] on span "Utilities / Bills" at bounding box center [79, 125] width 54 height 11
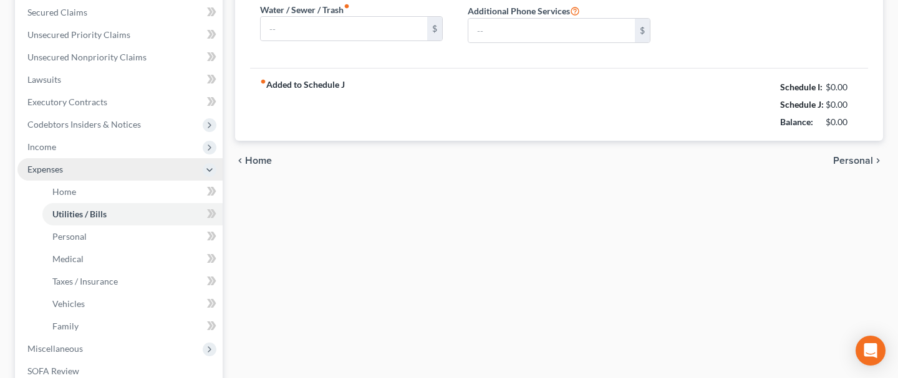
type input "75.00"
type input "0.00"
type input "60.00"
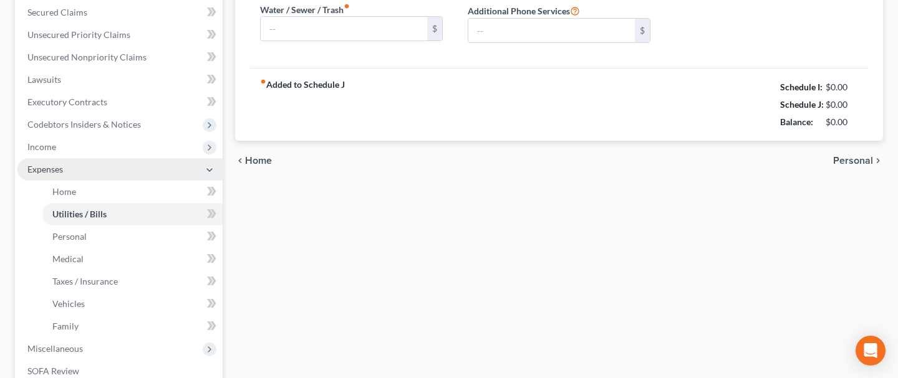
type input "0.00"
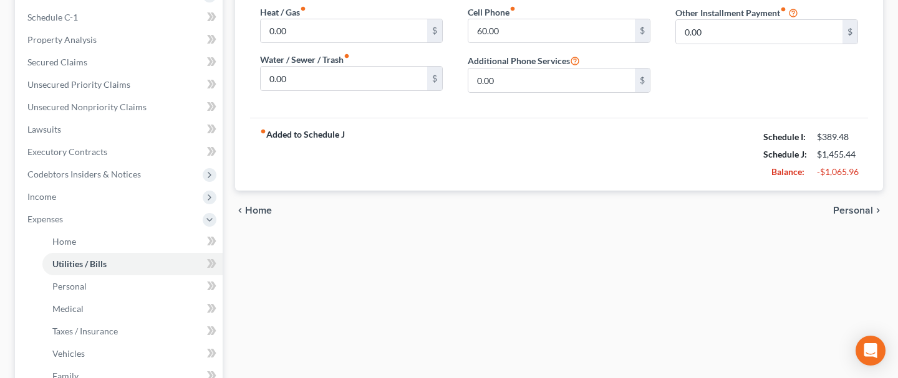
scroll to position [237, 0]
click at [82, 278] on link "Personal" at bounding box center [132, 285] width 180 height 22
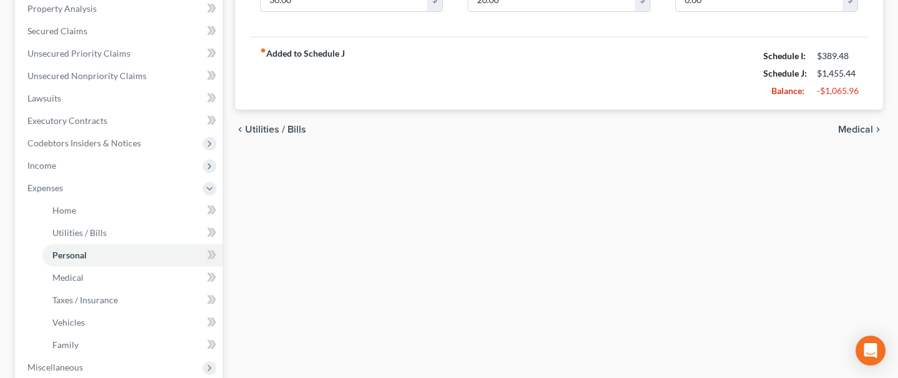
scroll to position [273, 0]
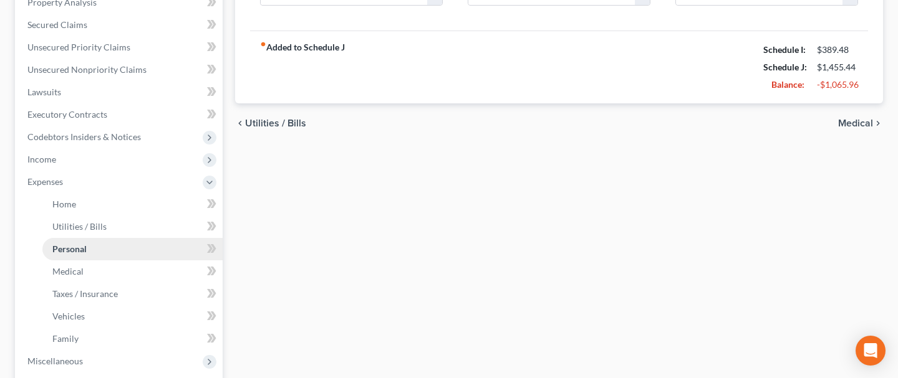
click at [75, 252] on span "Personal" at bounding box center [69, 249] width 34 height 11
click at [72, 247] on span "Personal" at bounding box center [69, 249] width 34 height 11
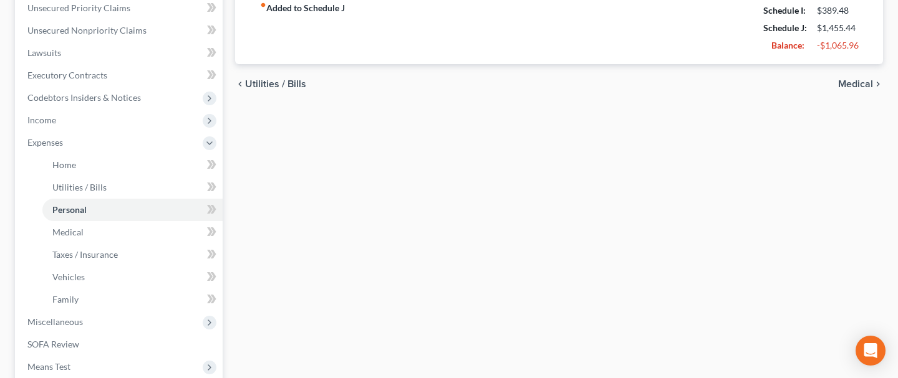
scroll to position [324, 0]
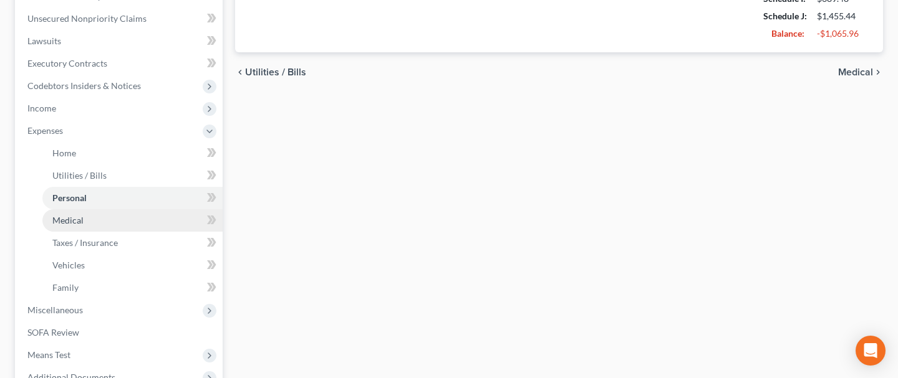
click at [65, 220] on span "Medical" at bounding box center [67, 220] width 31 height 11
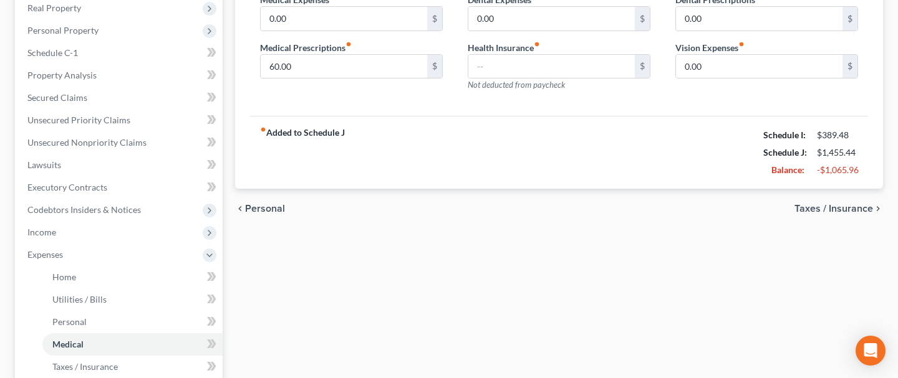
scroll to position [204, 0]
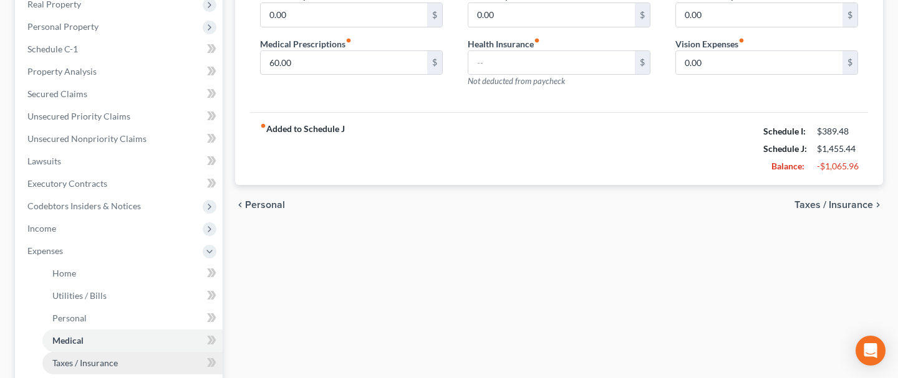
click at [76, 365] on span "Taxes / Insurance" at bounding box center [84, 363] width 65 height 11
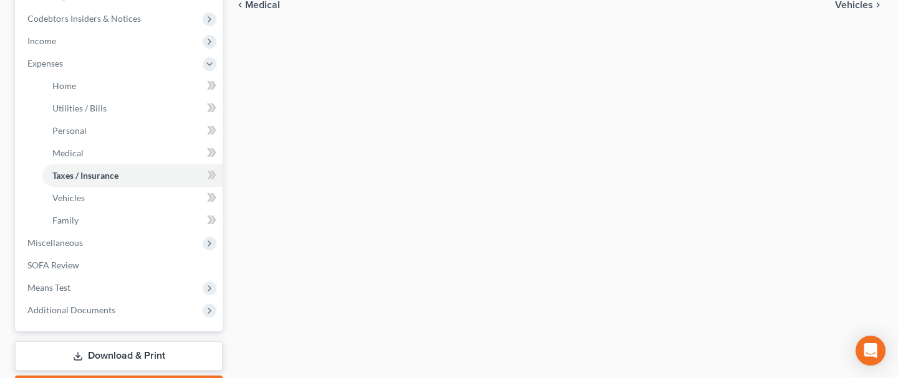
scroll to position [410, 0]
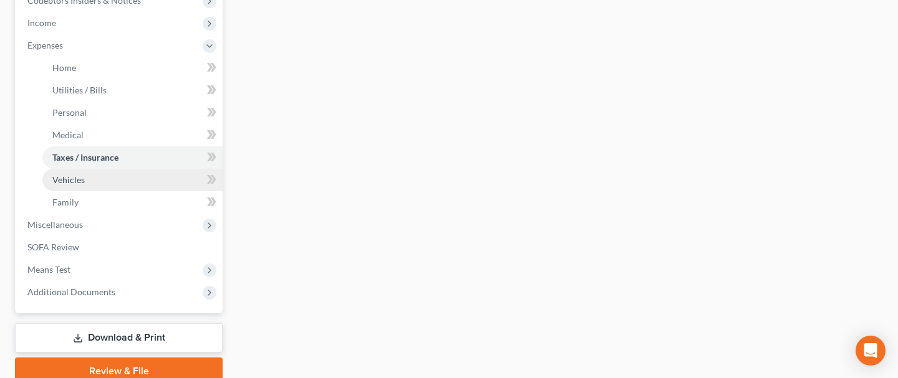
click at [83, 180] on span "Vehicles" at bounding box center [68, 180] width 32 height 11
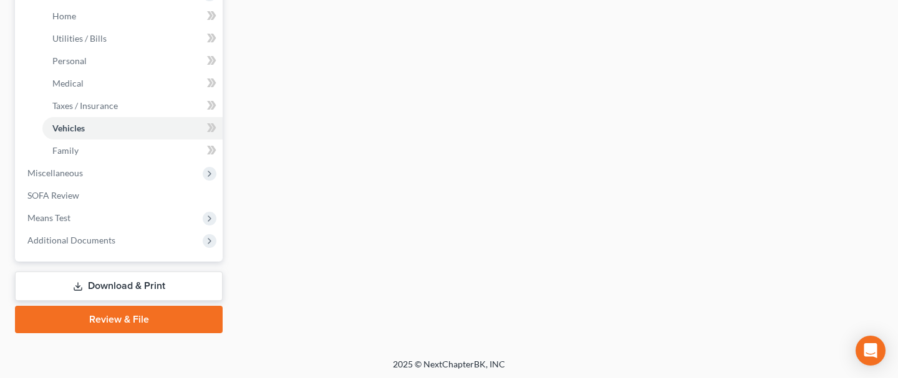
scroll to position [462, 0]
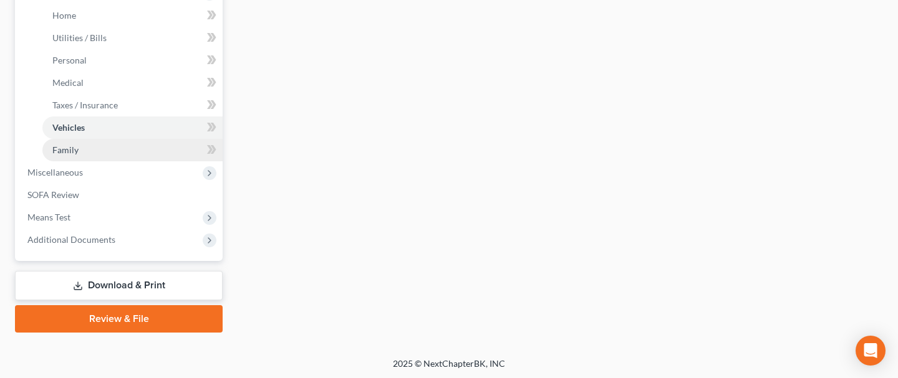
click at [60, 150] on span "Family" at bounding box center [65, 150] width 26 height 11
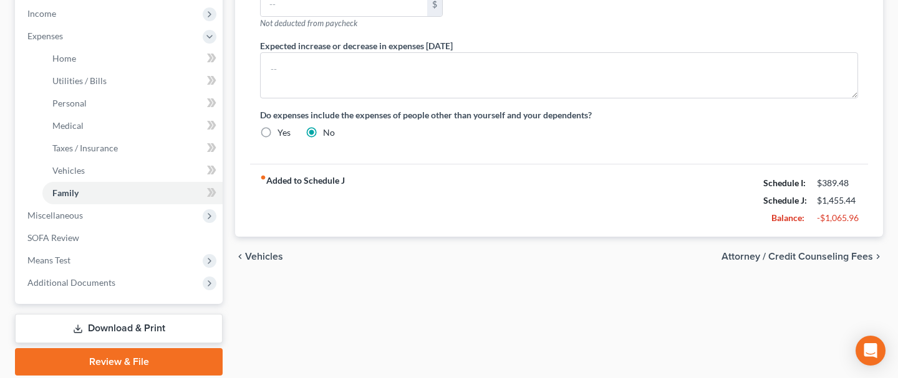
scroll to position [438, 0]
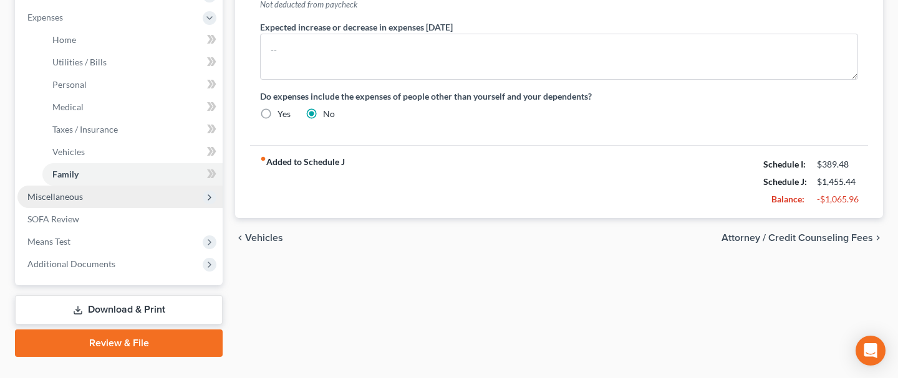
click at [59, 197] on span "Miscellaneous" at bounding box center [54, 196] width 55 height 11
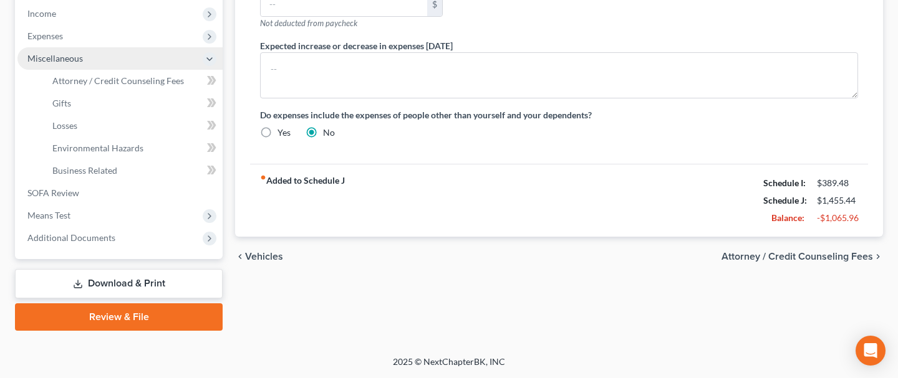
scroll to position [417, 0]
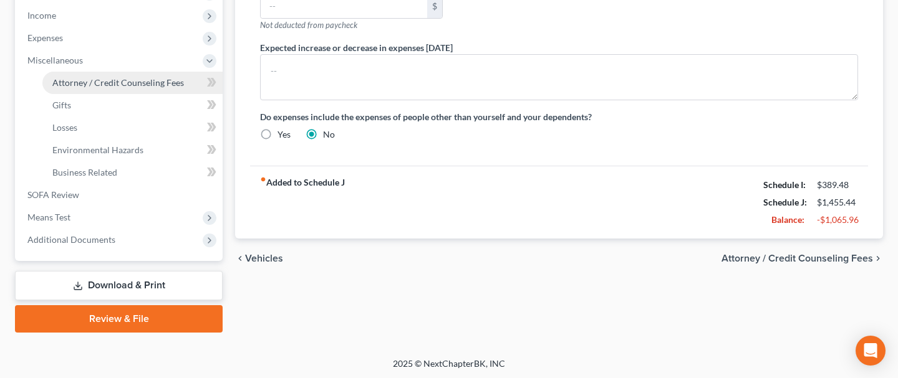
click at [118, 84] on span "Attorney / Credit Counseling Fees" at bounding box center [118, 82] width 132 height 11
select select "0"
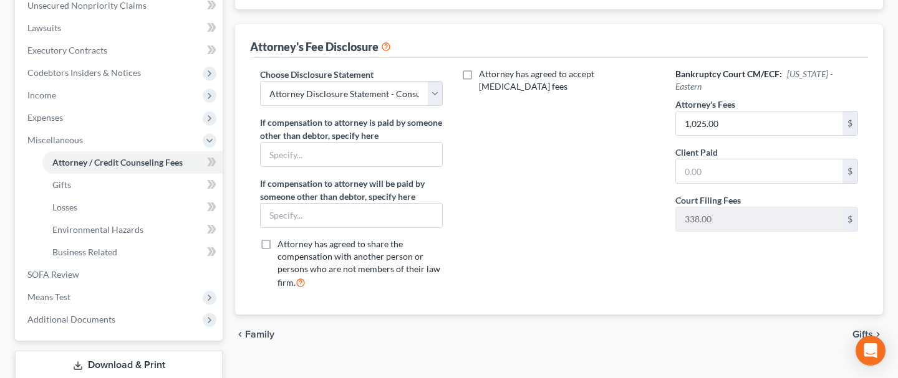
scroll to position [337, 0]
click at [57, 186] on span "Gifts" at bounding box center [61, 185] width 19 height 11
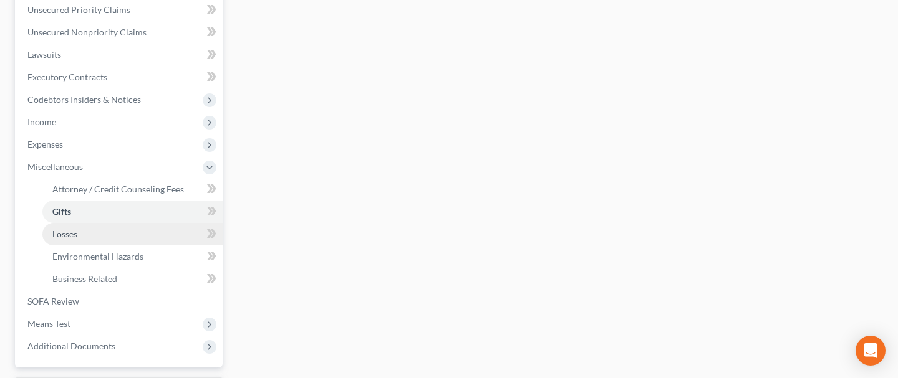
click at [77, 228] on link "Losses" at bounding box center [132, 234] width 180 height 22
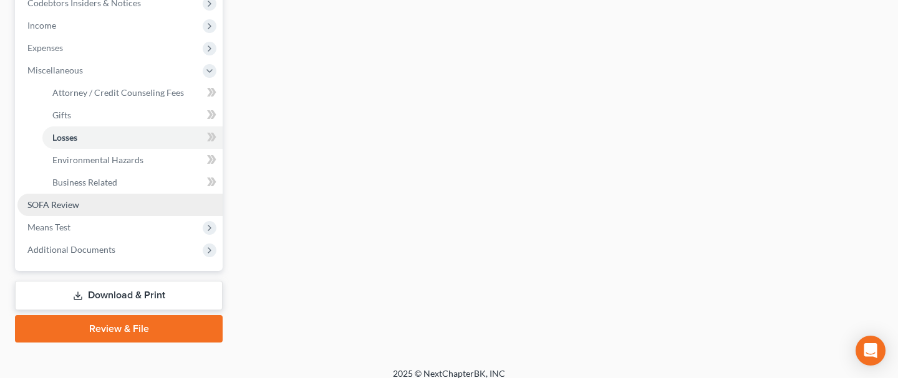
click at [86, 199] on link "SOFA Review" at bounding box center [119, 205] width 205 height 22
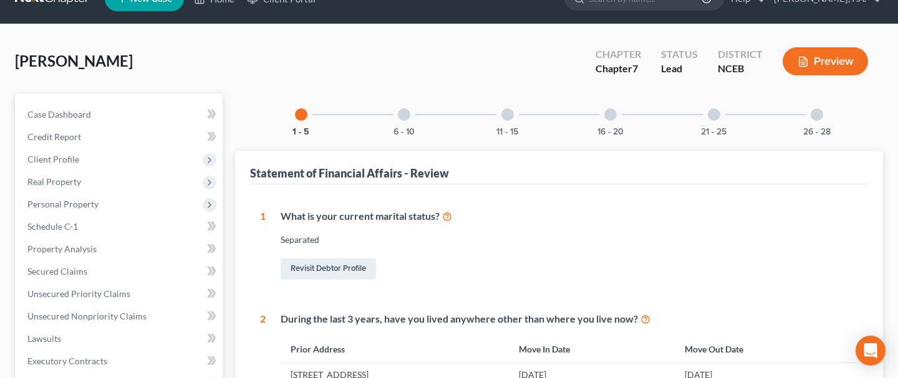
scroll to position [26, 0]
click at [403, 115] on div at bounding box center [404, 114] width 12 height 12
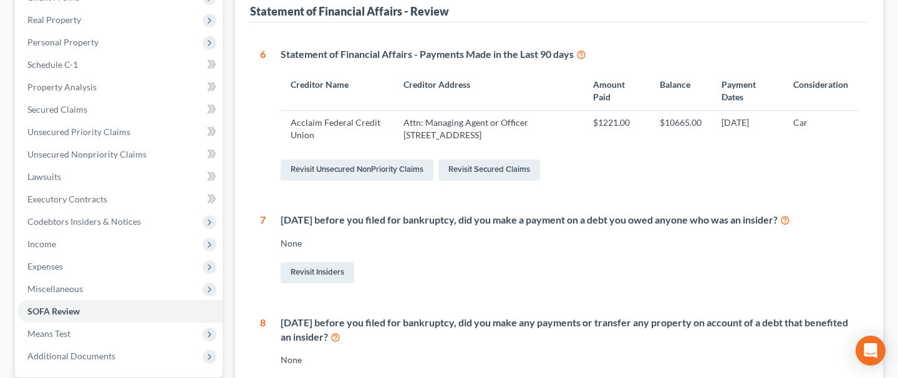
scroll to position [193, 0]
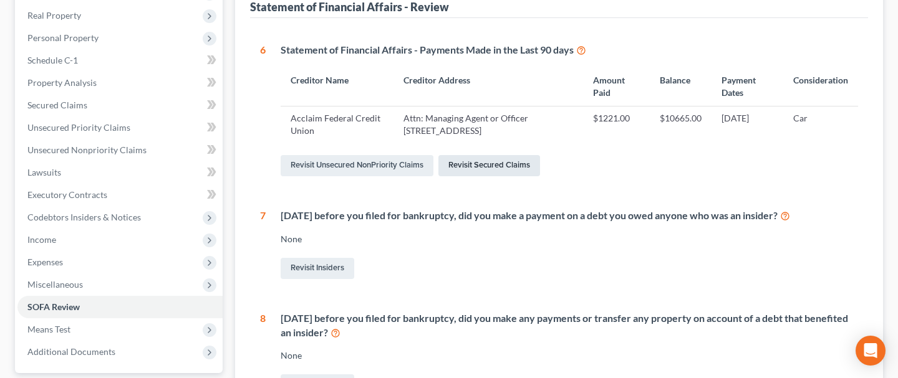
click at [489, 166] on link "Revisit Secured Claims" at bounding box center [489, 165] width 102 height 21
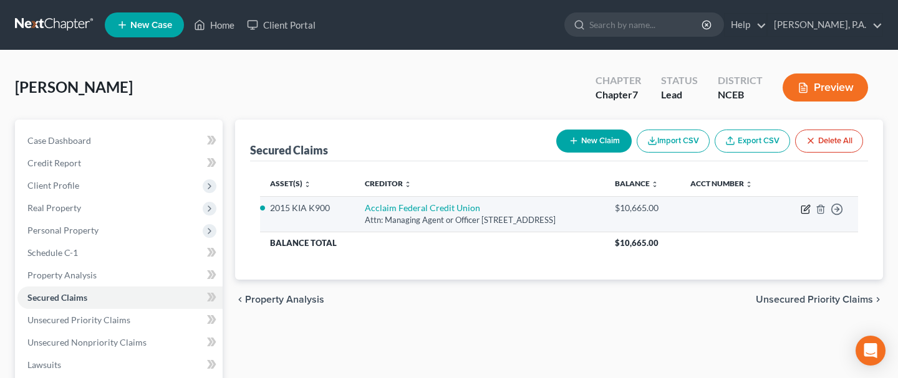
click at [806, 209] on icon "button" at bounding box center [807, 208] width 6 height 6
select select "28"
select select "0"
select select "12"
select select "2"
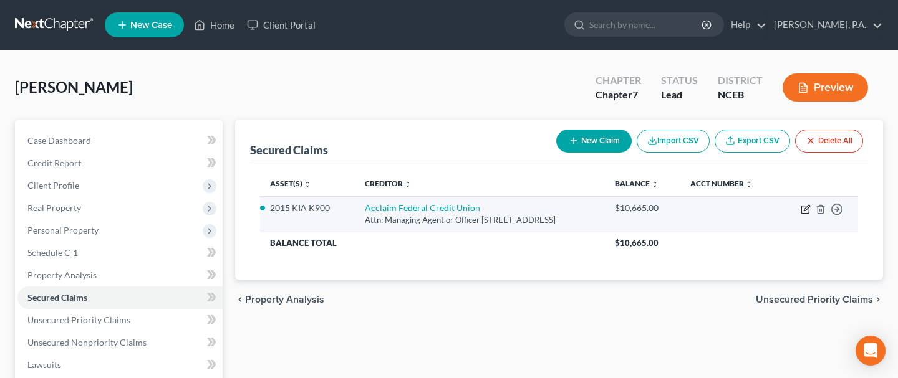
select select "0"
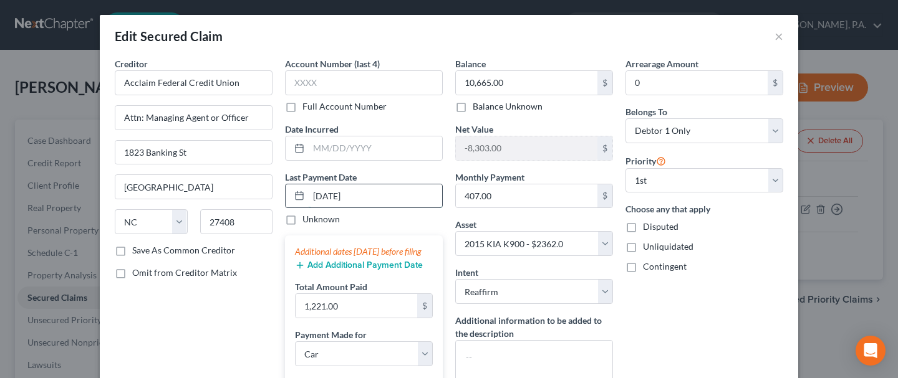
drag, startPoint x: 323, startPoint y: 198, endPoint x: 312, endPoint y: 198, distance: 10.6
click at [312, 198] on input "[DATE]" at bounding box center [375, 197] width 133 height 24
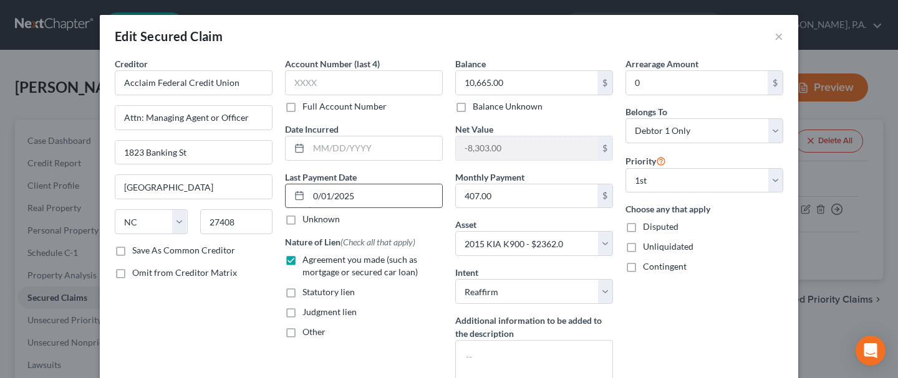
type input "[DATE]"
select select "0"
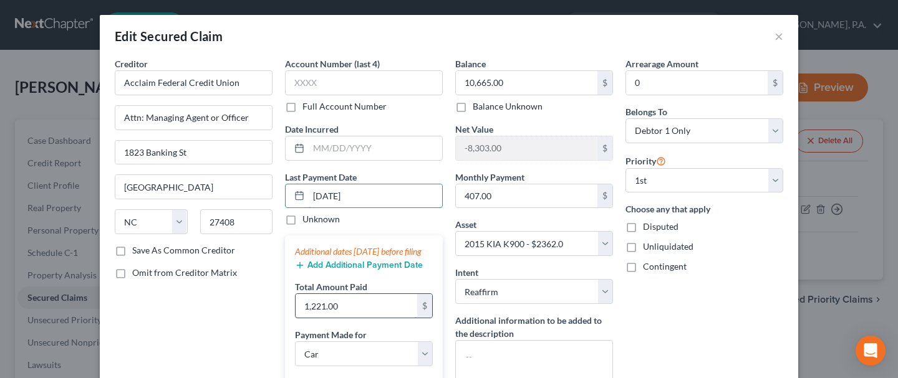
type input "[DATE]"
type input "900.00"
click at [317, 196] on input "[DATE]" at bounding box center [375, 197] width 133 height 24
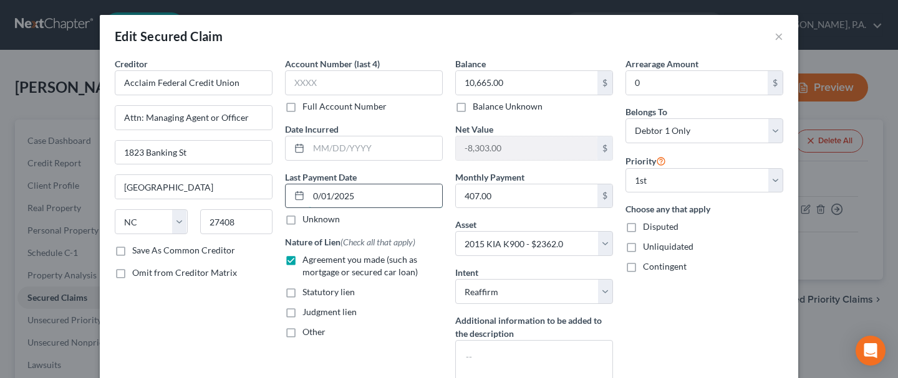
type input "[DATE]"
select select "0"
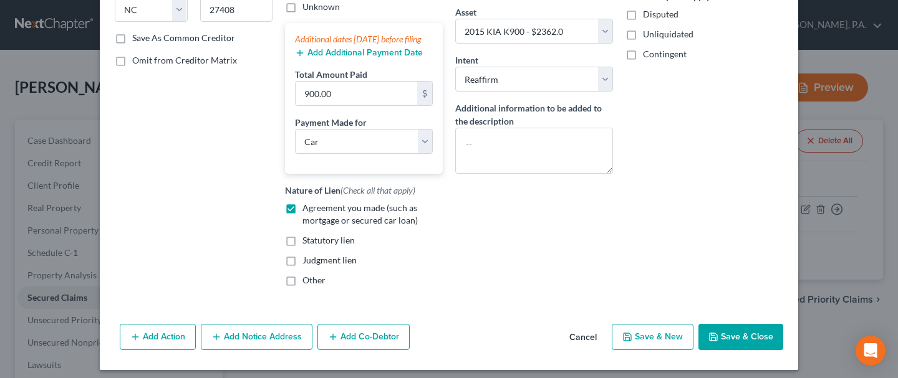
scroll to position [229, 0]
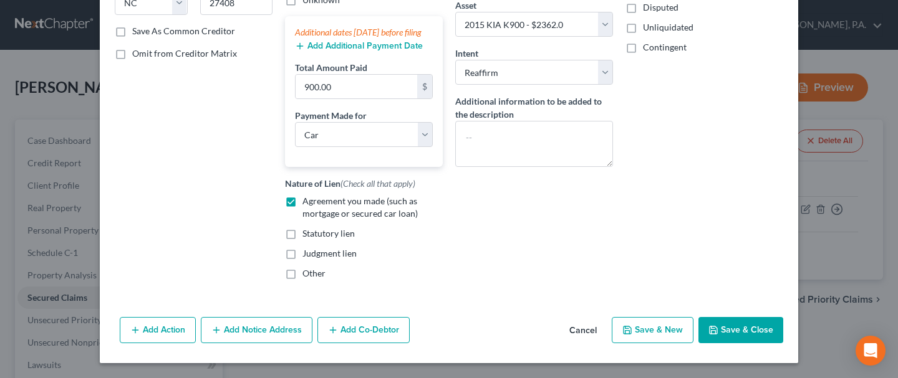
type input "[DATE]"
click at [762, 329] on button "Save & Close" at bounding box center [740, 330] width 85 height 26
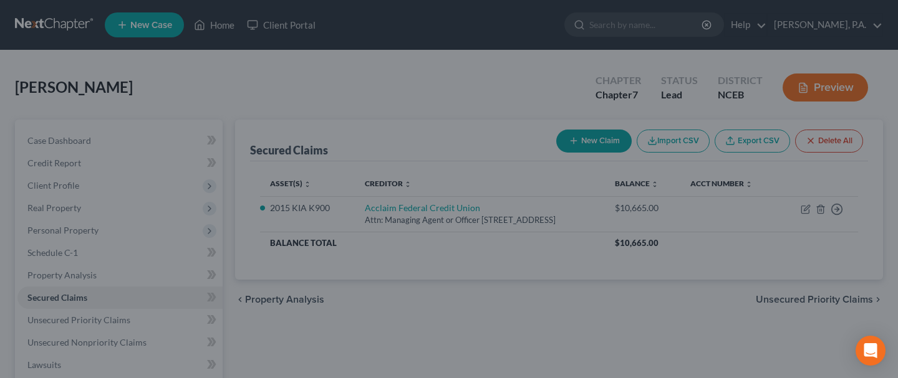
select select "12"
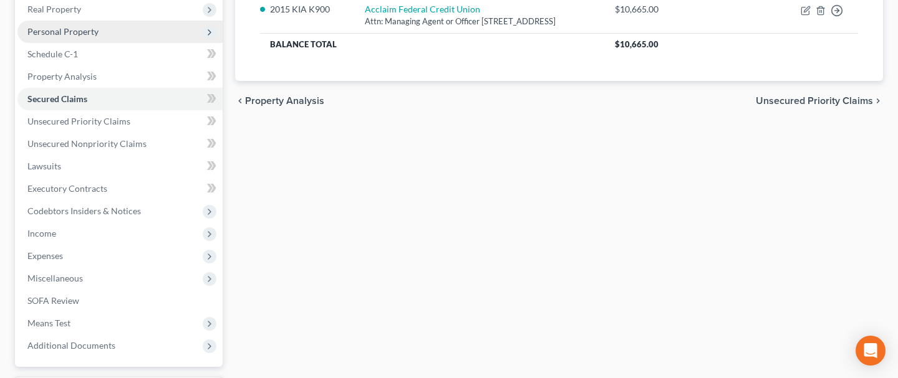
scroll to position [305, 0]
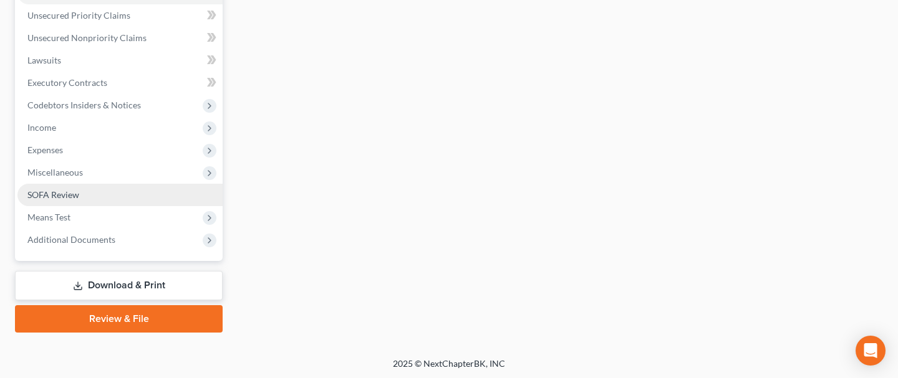
click at [97, 190] on link "SOFA Review" at bounding box center [119, 195] width 205 height 22
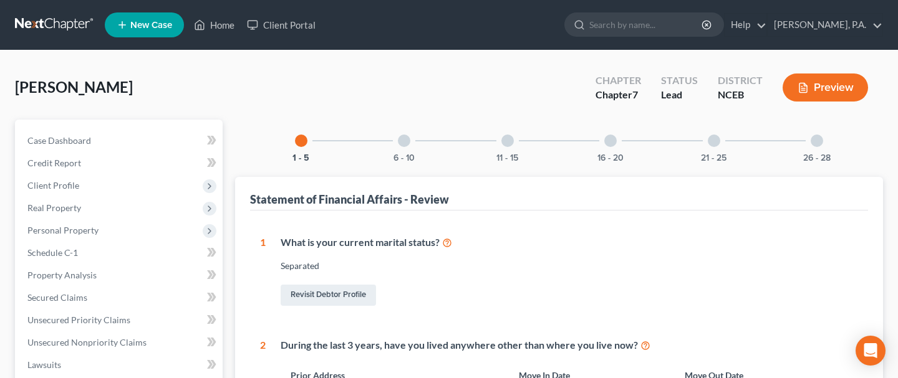
click at [399, 149] on div "6 - 10" at bounding box center [404, 141] width 42 height 42
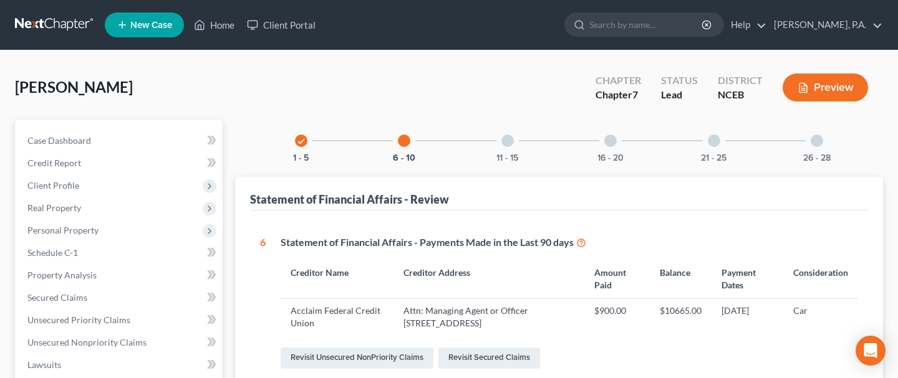
click at [504, 137] on div at bounding box center [507, 141] width 12 height 12
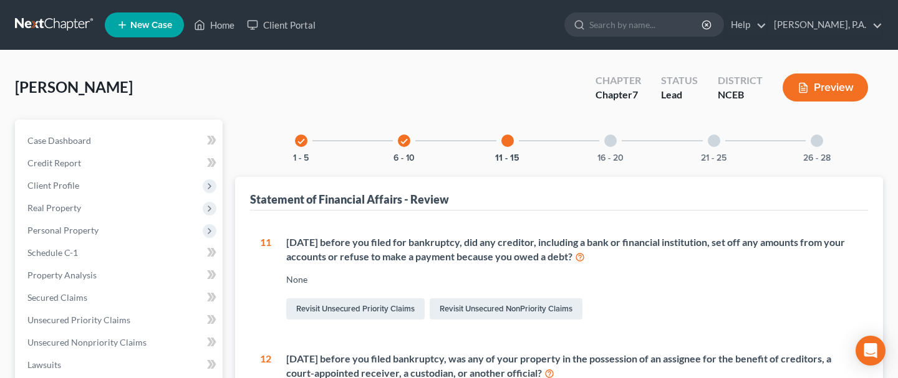
click at [605, 137] on div at bounding box center [610, 141] width 12 height 12
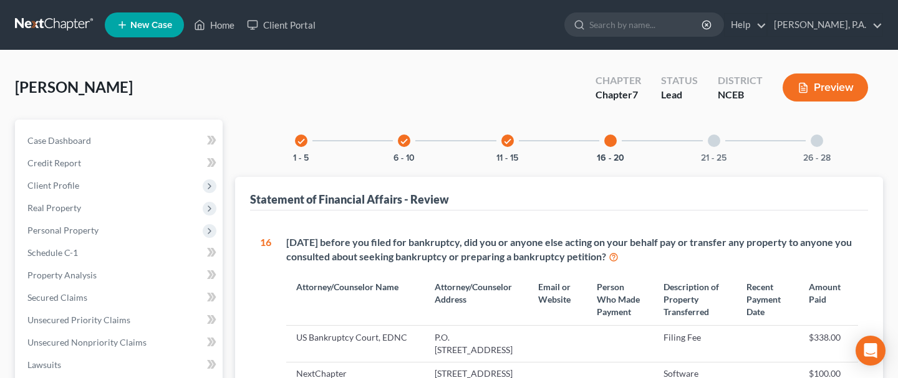
click at [706, 145] on div "21 - 25" at bounding box center [714, 141] width 42 height 42
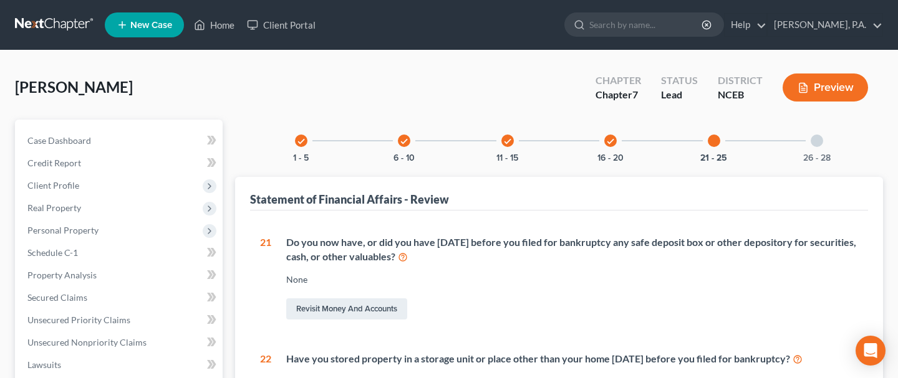
click at [815, 144] on div at bounding box center [816, 141] width 12 height 12
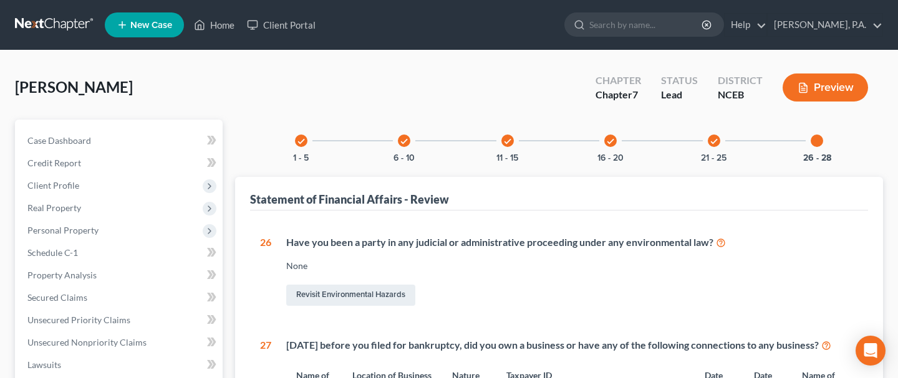
click at [505, 144] on icon "check" at bounding box center [507, 141] width 9 height 9
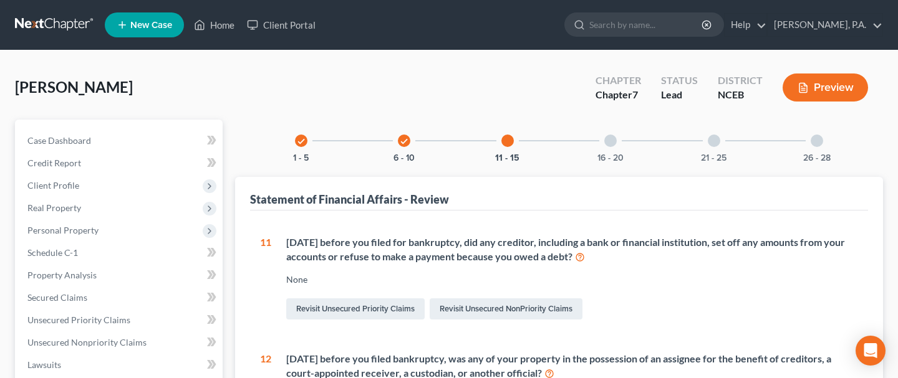
click at [615, 139] on div at bounding box center [610, 141] width 12 height 12
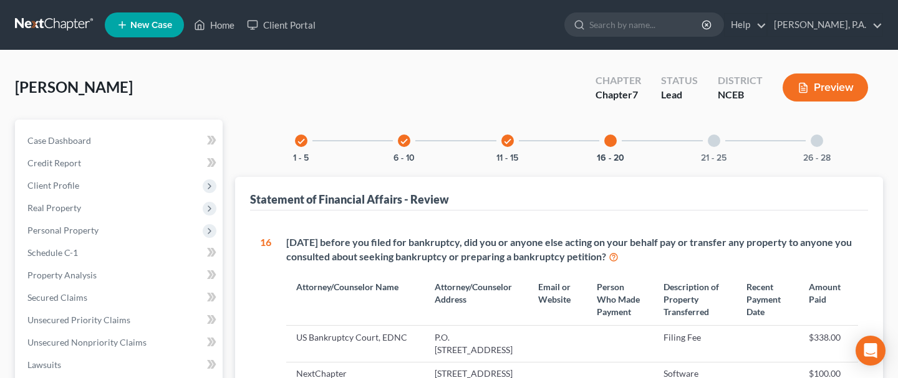
click at [713, 140] on div at bounding box center [714, 141] width 12 height 12
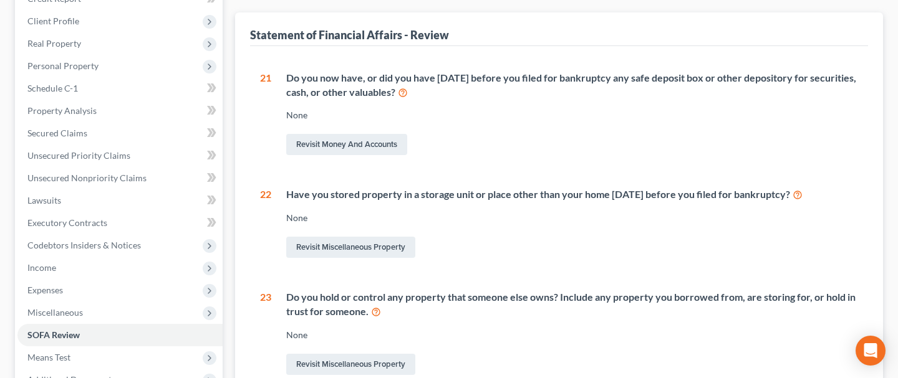
scroll to position [166, 0]
click at [378, 250] on link "Revisit Miscellaneous Property" at bounding box center [350, 246] width 129 height 21
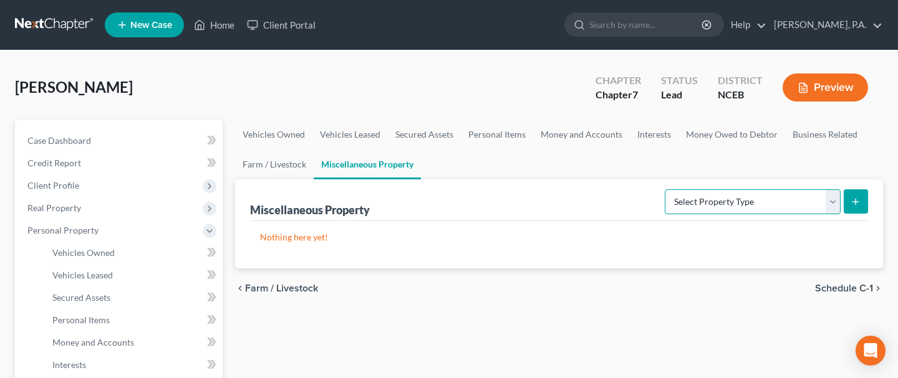
click at [830, 196] on select "Select Property Type Assigned for Creditor Benefit [DATE] Holding for Another N…" at bounding box center [753, 202] width 176 height 25
click at [593, 166] on ul "Vehicles Owned Vehicles Leased Secured Assets Personal Items Money and Accounts…" at bounding box center [559, 150] width 648 height 60
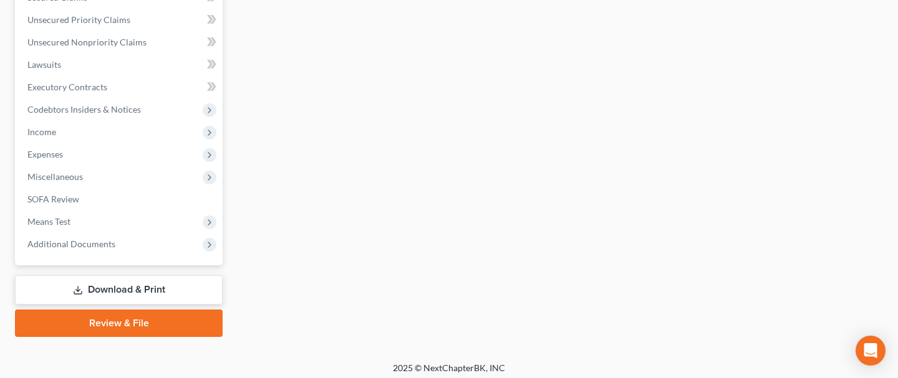
scroll to position [526, 0]
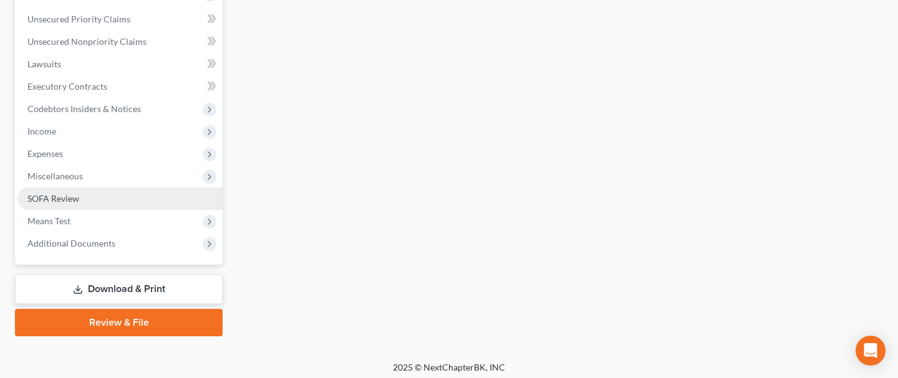
click at [135, 203] on link "SOFA Review" at bounding box center [119, 199] width 205 height 22
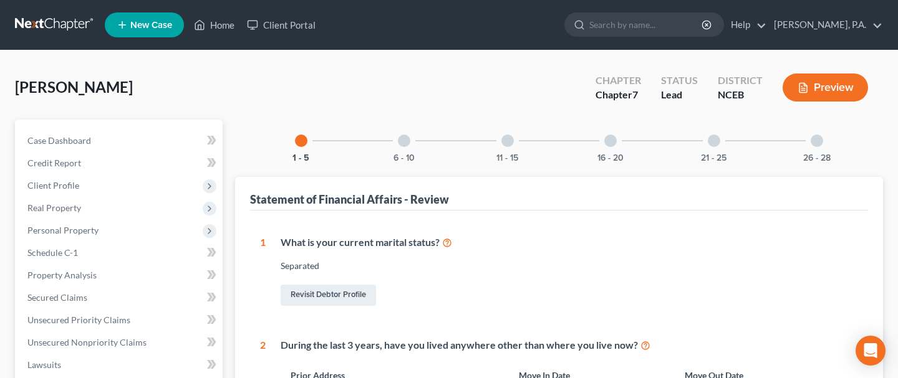
click at [607, 143] on div at bounding box center [610, 141] width 12 height 12
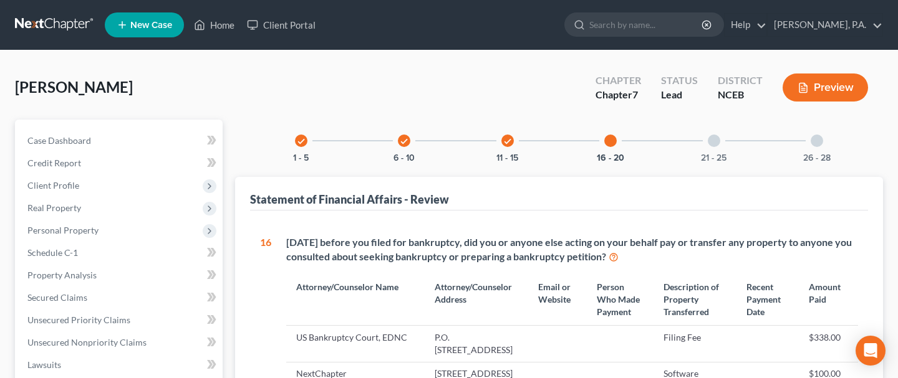
scroll to position [4, 0]
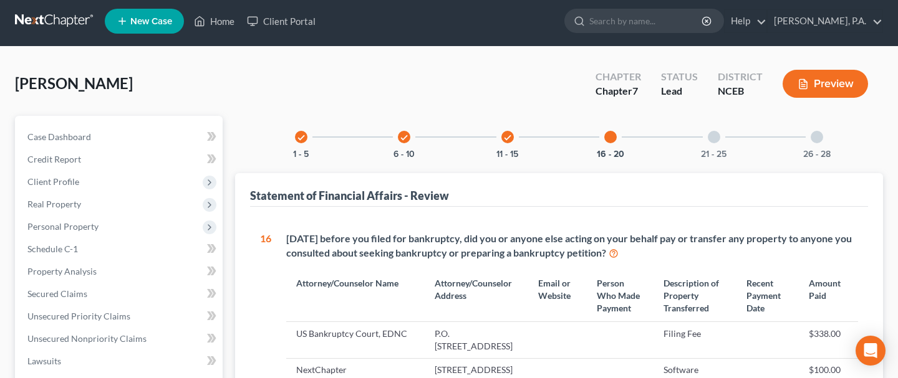
click at [716, 134] on div at bounding box center [714, 137] width 12 height 12
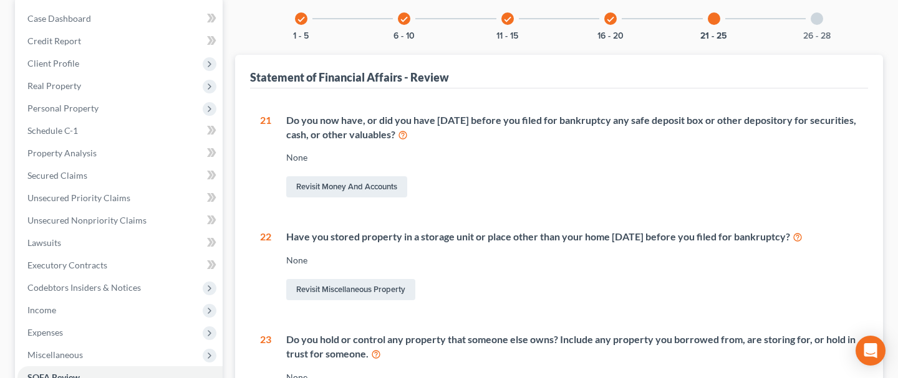
scroll to position [127, 0]
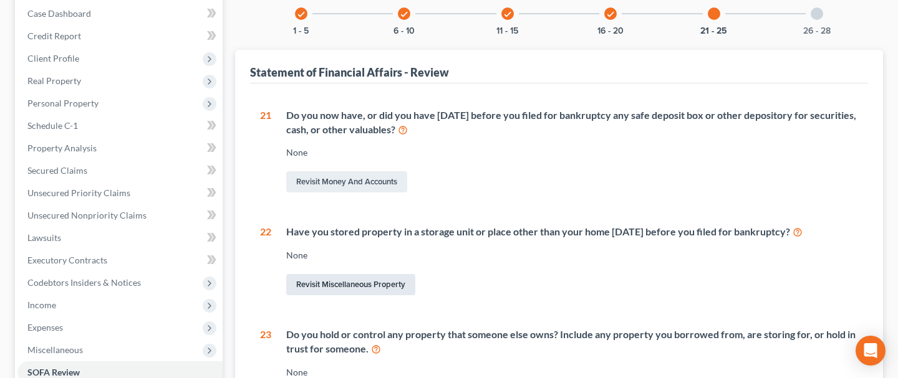
click at [358, 287] on link "Revisit Miscellaneous Property" at bounding box center [350, 284] width 129 height 21
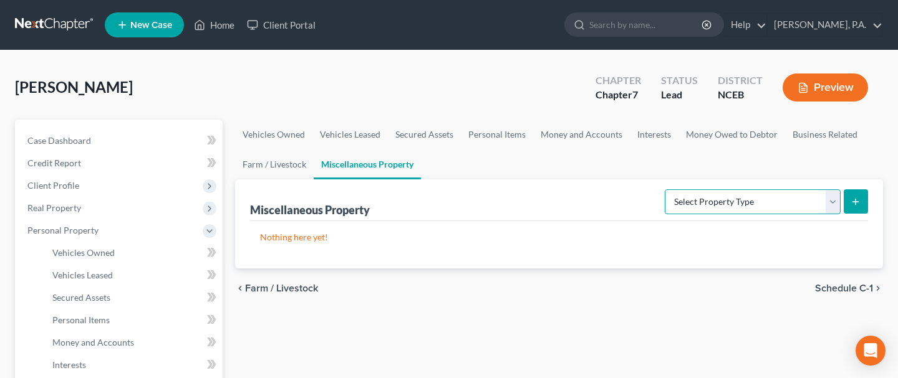
click at [830, 204] on select "Select Property Type Assigned for Creditor Benefit [DATE] Holding for Another N…" at bounding box center [753, 202] width 176 height 25
select select "stored_within_1_year"
click at [665, 190] on select "Select Property Type Assigned for Creditor Benefit [DATE] Holding for Another N…" at bounding box center [753, 202] width 176 height 25
click at [853, 203] on icon "submit" at bounding box center [855, 202] width 10 height 10
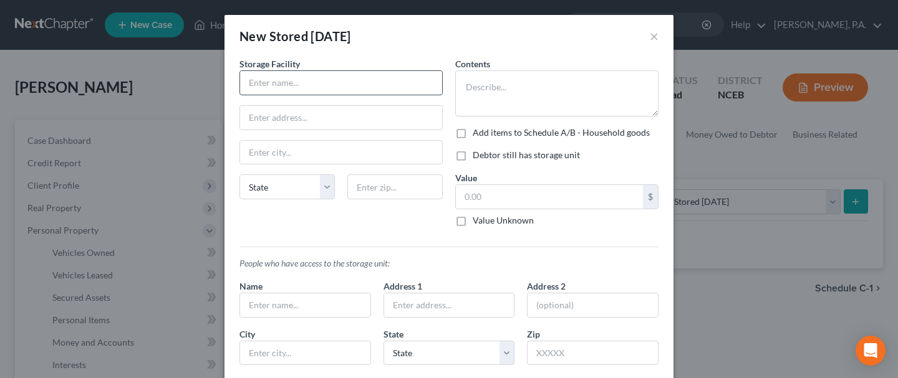
click at [263, 84] on input "text" at bounding box center [341, 83] width 202 height 24
type input "Ample Storage"
click at [349, 115] on input "text" at bounding box center [341, 118] width 202 height 24
paste input "[STREET_ADDRESS]"
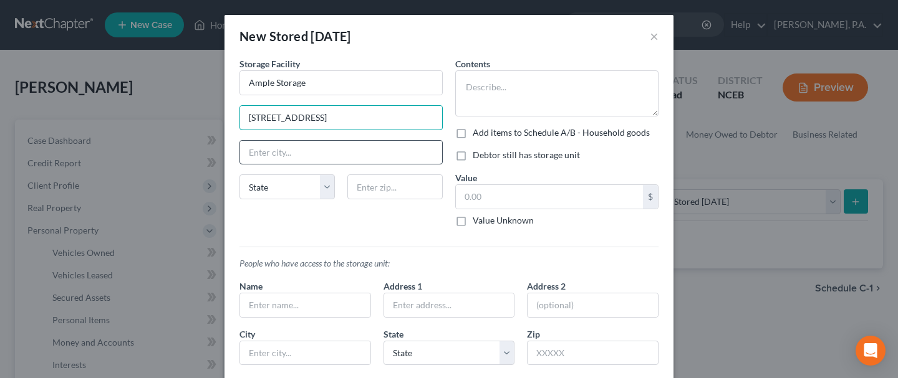
type input "[STREET_ADDRESS]"
click at [294, 149] on input "text" at bounding box center [341, 153] width 202 height 24
type input "Apes"
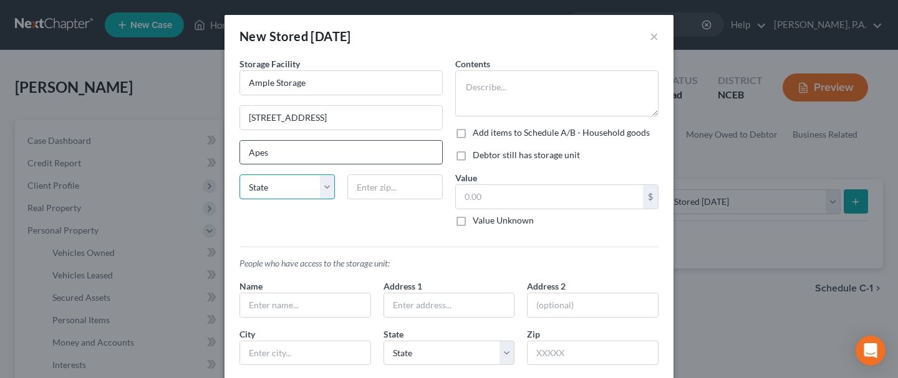
select select "28"
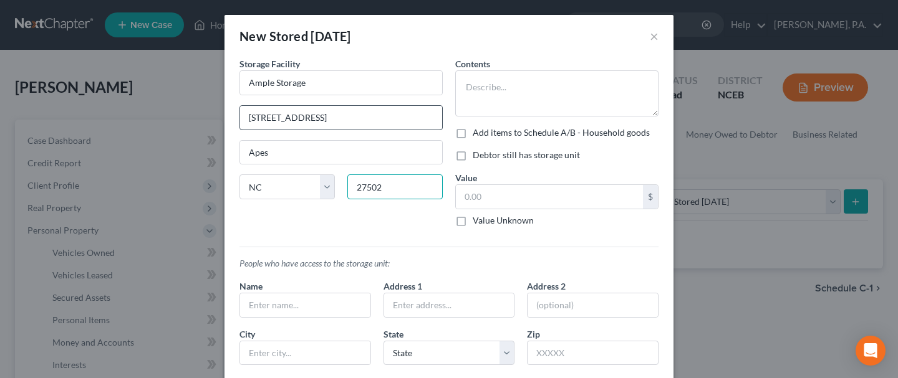
type input "27502"
click at [411, 120] on input "[STREET_ADDRESS]" at bounding box center [341, 118] width 202 height 24
type input "Apex"
type input "1136 [GEOGRAPHIC_DATA]"
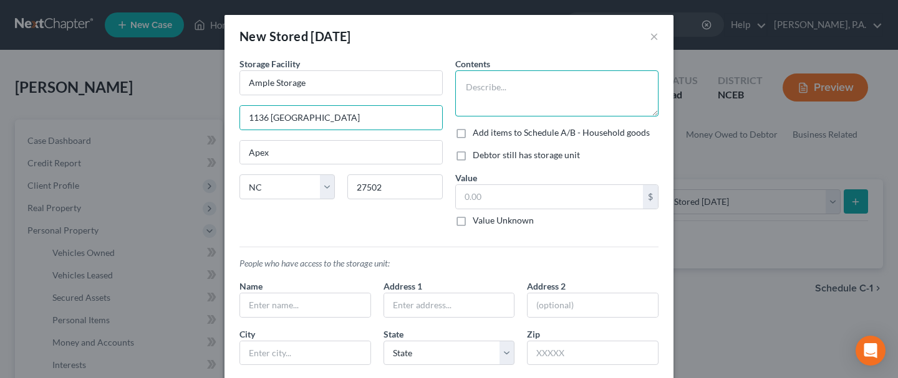
click at [501, 89] on textarea at bounding box center [556, 93] width 203 height 46
type textarea "Household goods"
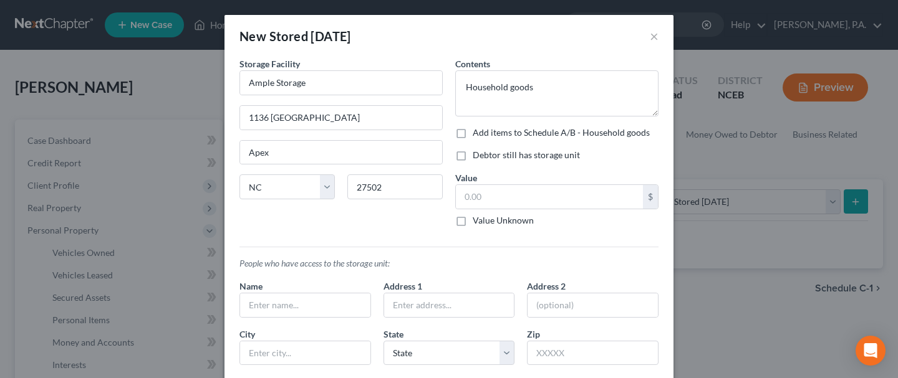
click at [473, 153] on label "Debtor still has storage unit" at bounding box center [526, 155] width 107 height 12
click at [478, 153] on input "Debtor still has storage unit" at bounding box center [482, 153] width 8 height 8
checkbox input "true"
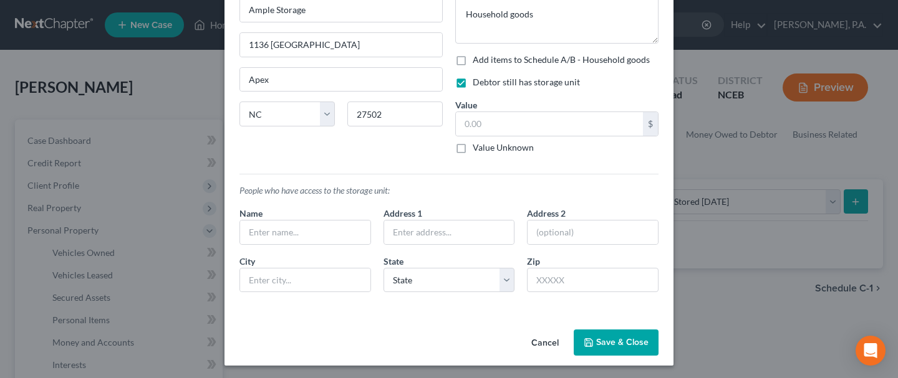
scroll to position [71, 0]
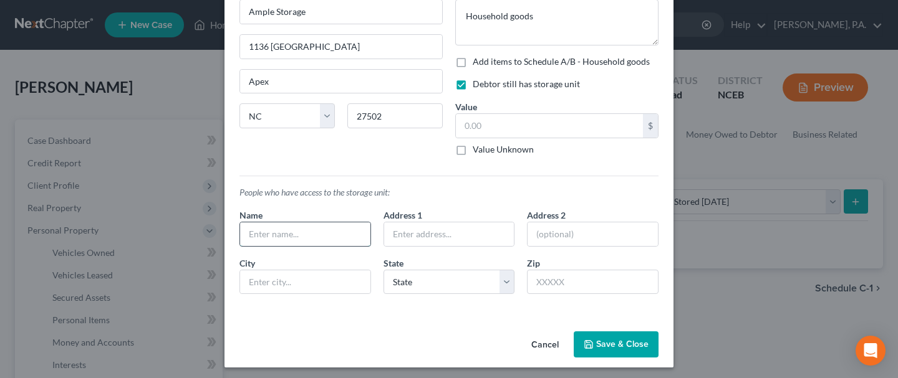
click at [273, 234] on input "text" at bounding box center [305, 235] width 130 height 24
type input "[PERSON_NAME]"
type input "[STREET_ADDRESS]"
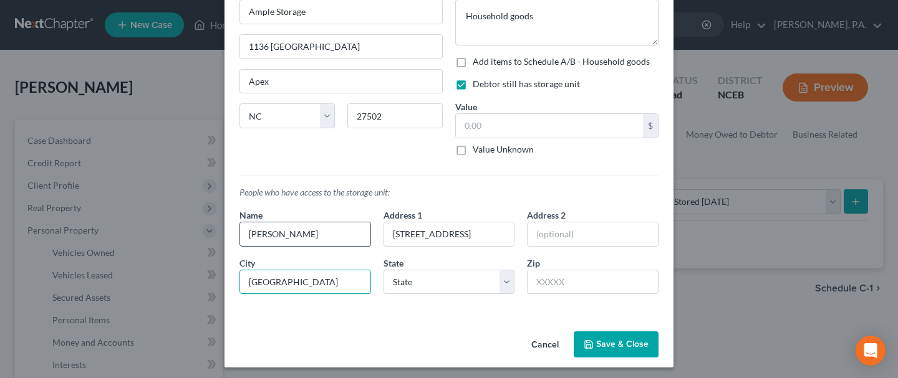
type input "[GEOGRAPHIC_DATA]"
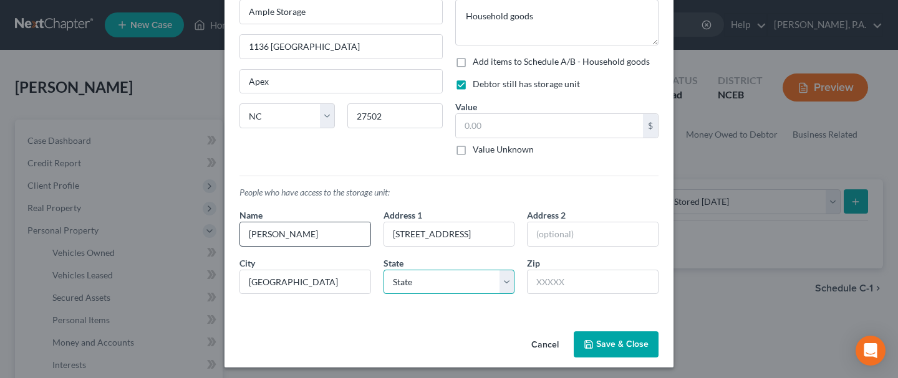
select select "28"
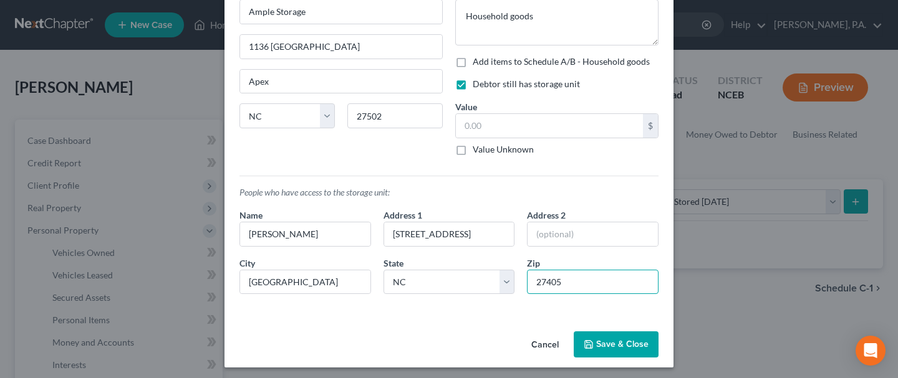
type input "27405"
click at [610, 346] on button "Save & Close" at bounding box center [616, 345] width 85 height 26
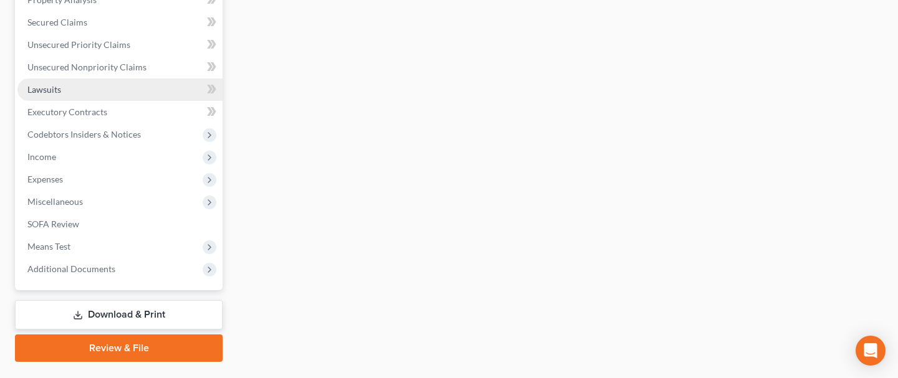
scroll to position [529, 0]
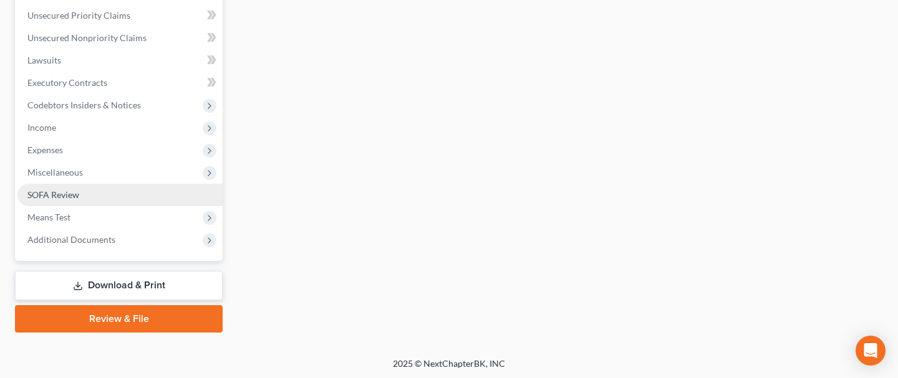
click at [74, 192] on span "SOFA Review" at bounding box center [53, 195] width 52 height 11
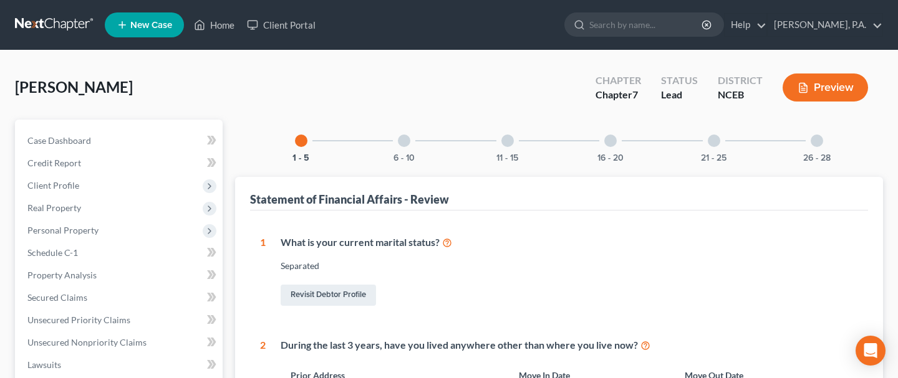
click at [612, 142] on div at bounding box center [610, 141] width 12 height 12
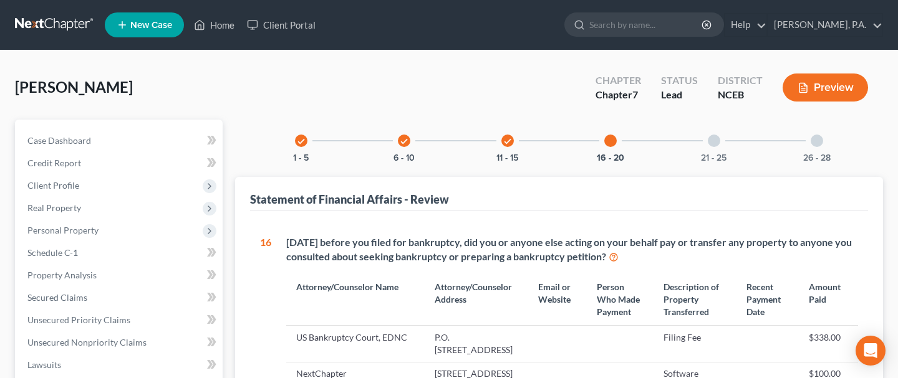
scroll to position [3, 0]
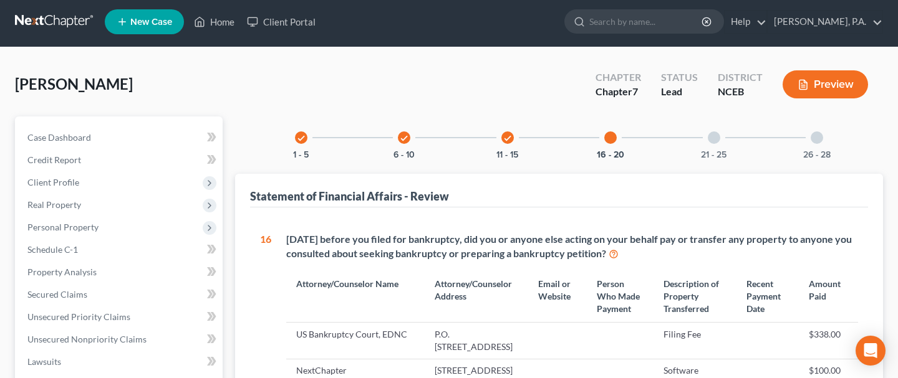
click at [714, 141] on div at bounding box center [714, 138] width 12 height 12
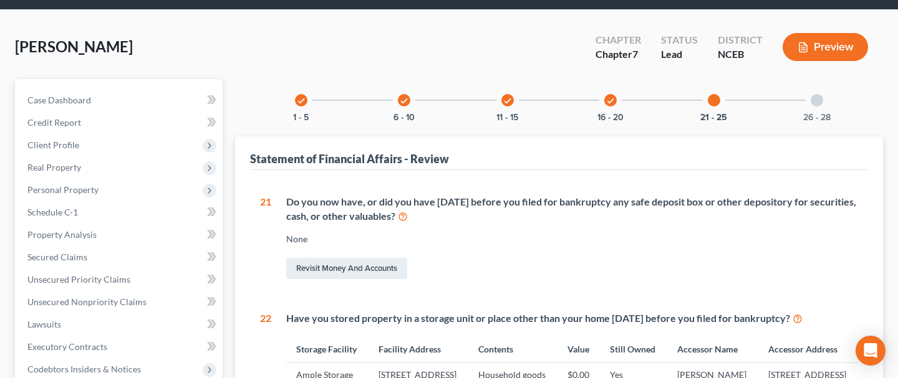
scroll to position [36, 0]
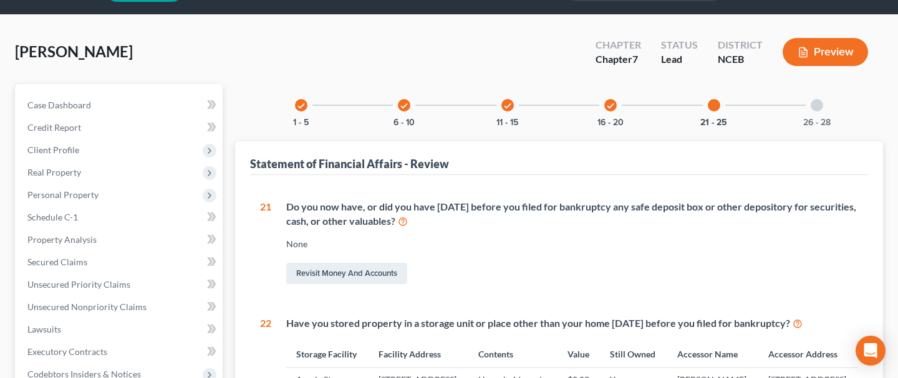
click at [815, 105] on div at bounding box center [816, 105] width 12 height 12
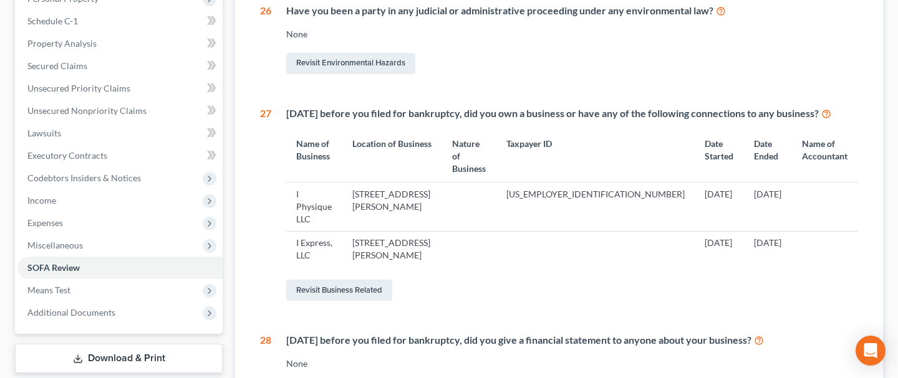
scroll to position [234, 0]
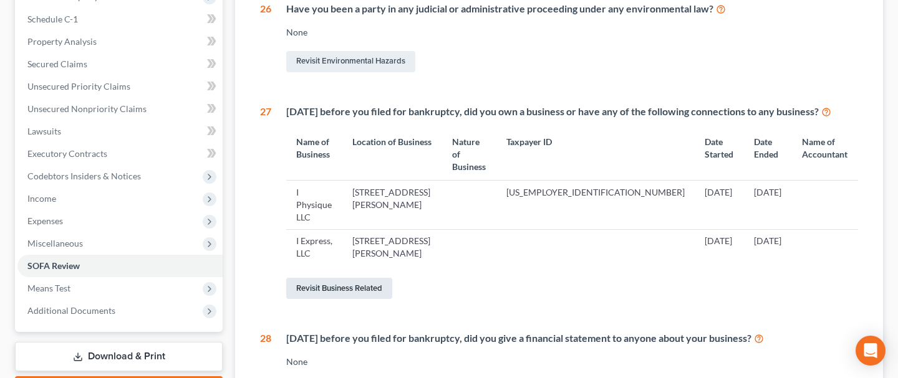
click at [346, 281] on link "Revisit Business Related" at bounding box center [339, 288] width 106 height 21
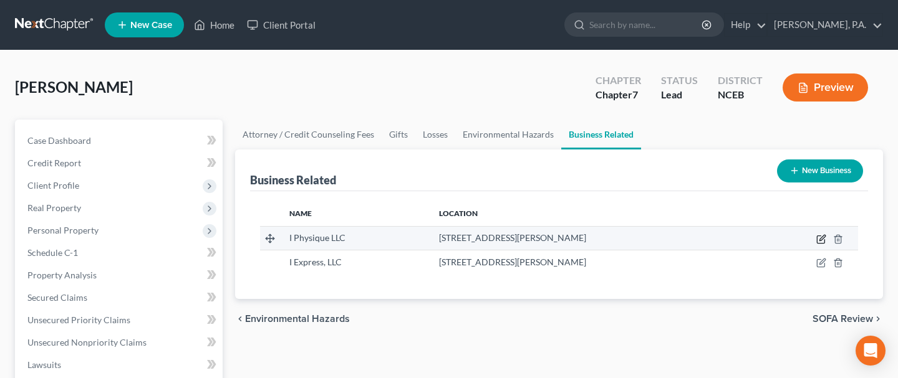
click at [822, 237] on icon "button" at bounding box center [821, 239] width 10 height 10
select select "member"
select select "28"
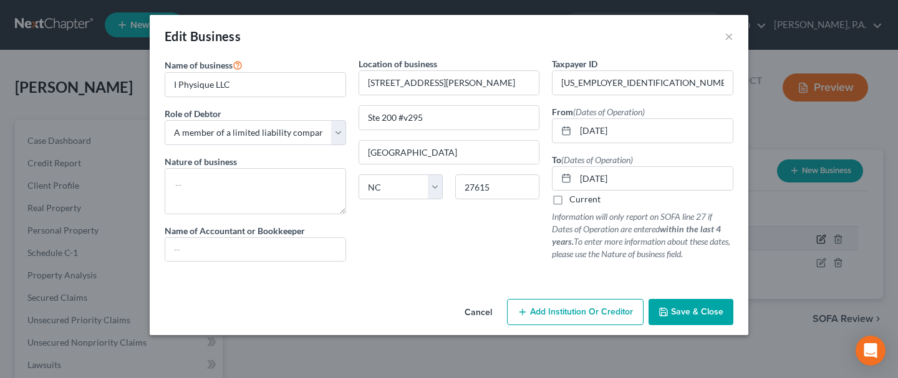
click at [822, 237] on div "Edit Business × Name of business * I Physique LLC Role of Debtor * Select A mem…" at bounding box center [449, 189] width 898 height 378
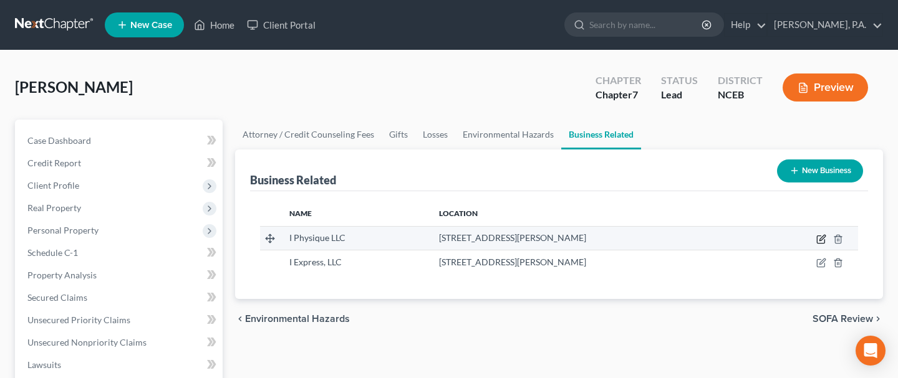
click at [819, 239] on icon "button" at bounding box center [822, 238] width 6 height 6
select select "member"
select select "28"
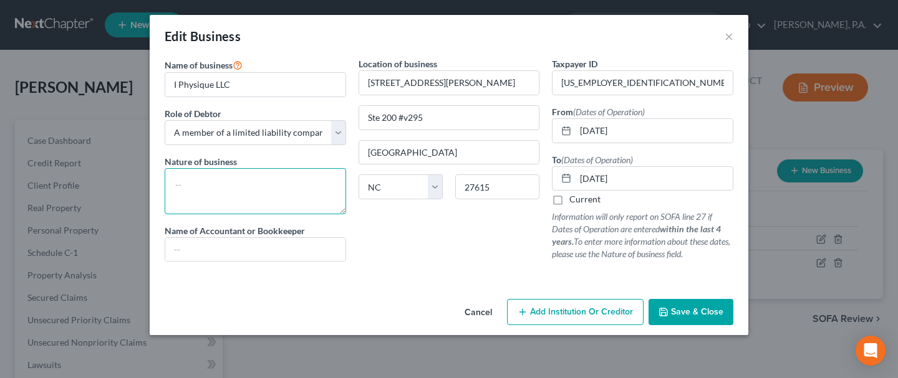
click at [280, 183] on textarea at bounding box center [255, 191] width 181 height 46
type textarea "Personal Fitness"
click at [676, 307] on span "Save & Close" at bounding box center [697, 312] width 52 height 11
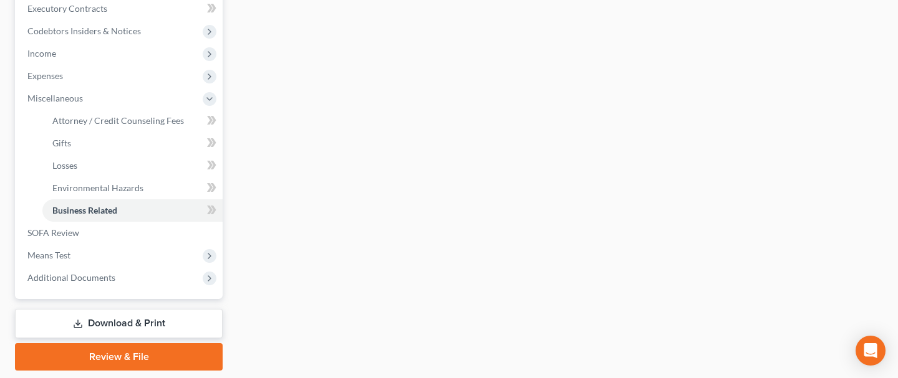
scroll to position [382, 0]
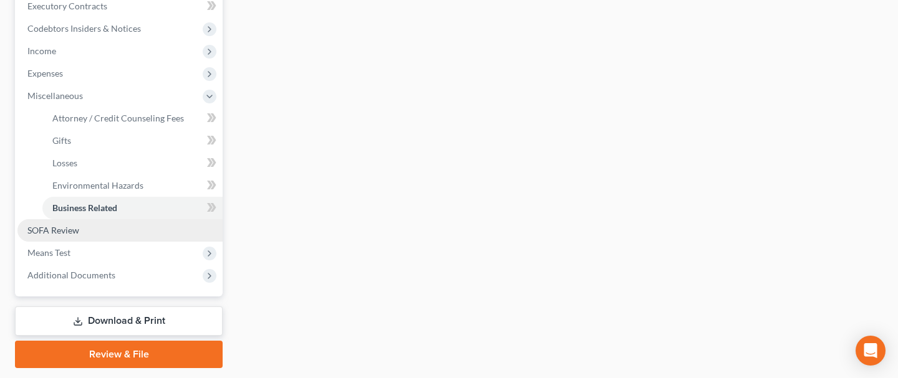
click at [67, 229] on span "SOFA Review" at bounding box center [53, 230] width 52 height 11
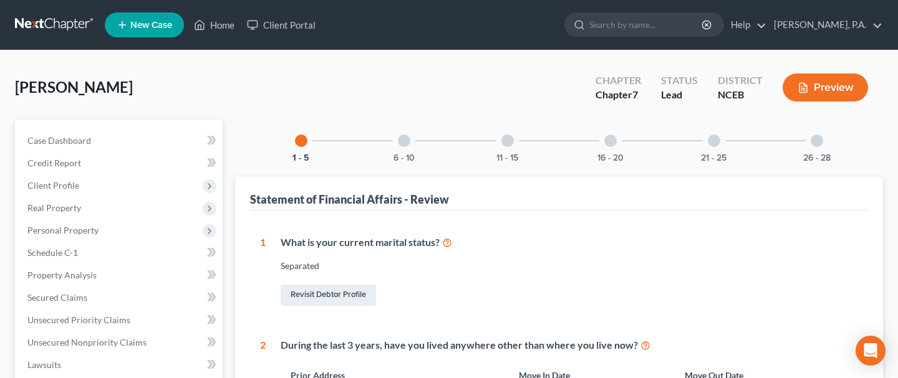
click at [819, 142] on div at bounding box center [816, 141] width 12 height 12
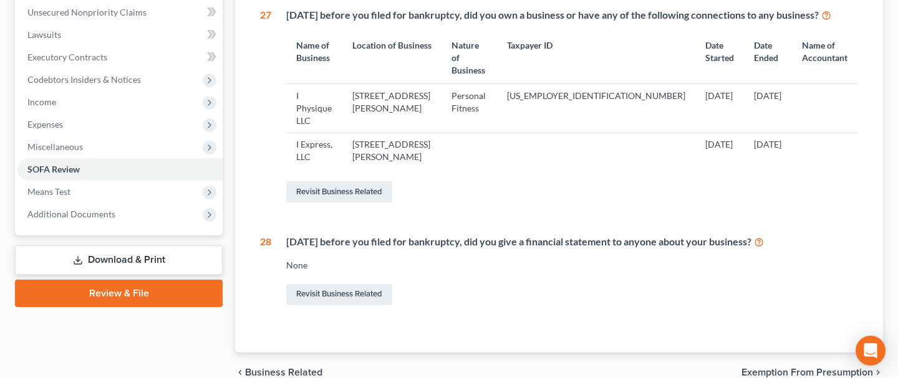
scroll to position [312, 0]
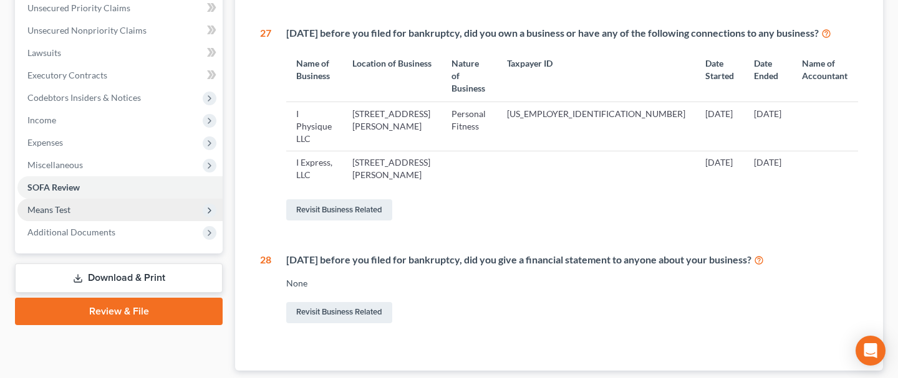
click at [60, 204] on span "Means Test" at bounding box center [48, 209] width 43 height 11
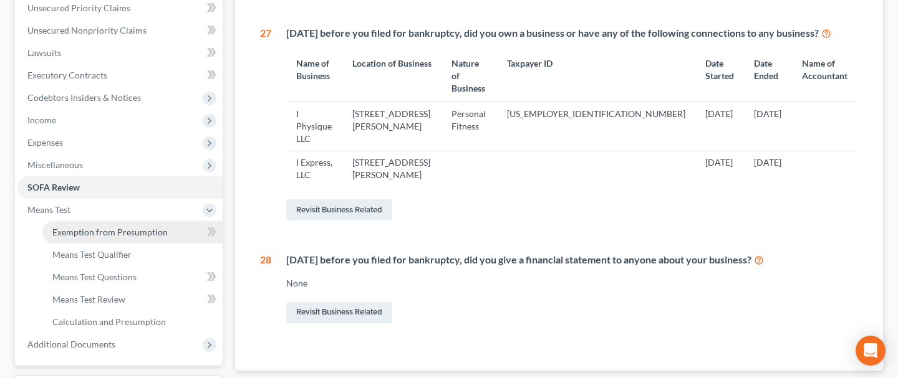
click at [95, 231] on span "Exemption from Presumption" at bounding box center [109, 232] width 115 height 11
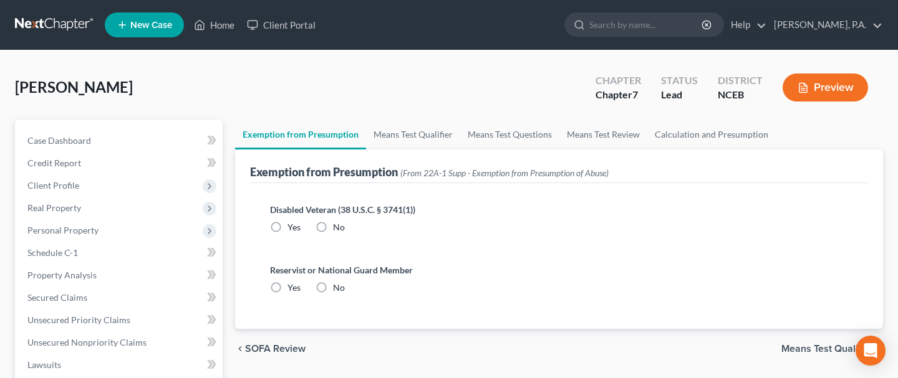
click at [333, 223] on label "No" at bounding box center [339, 227] width 12 height 12
click at [338, 223] on input "No" at bounding box center [342, 225] width 8 height 8
radio input "true"
click at [333, 289] on label "No" at bounding box center [339, 288] width 12 height 12
click at [338, 289] on input "No" at bounding box center [342, 286] width 8 height 8
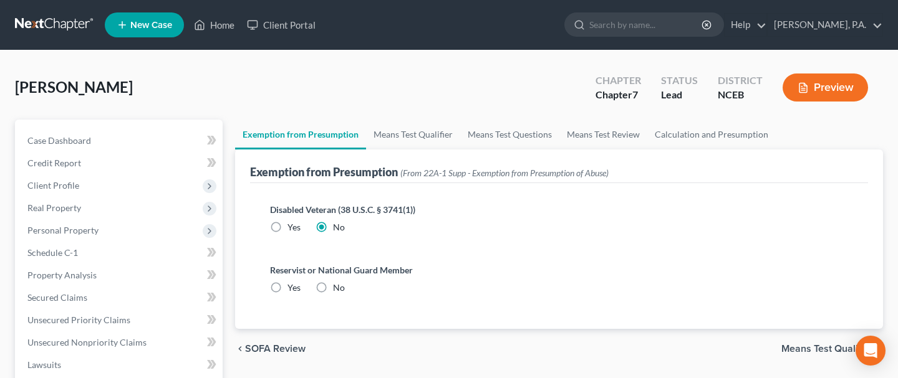
radio input "true"
click at [547, 303] on div "Reservist or National Guard Member Yes No" at bounding box center [559, 284] width 598 height 60
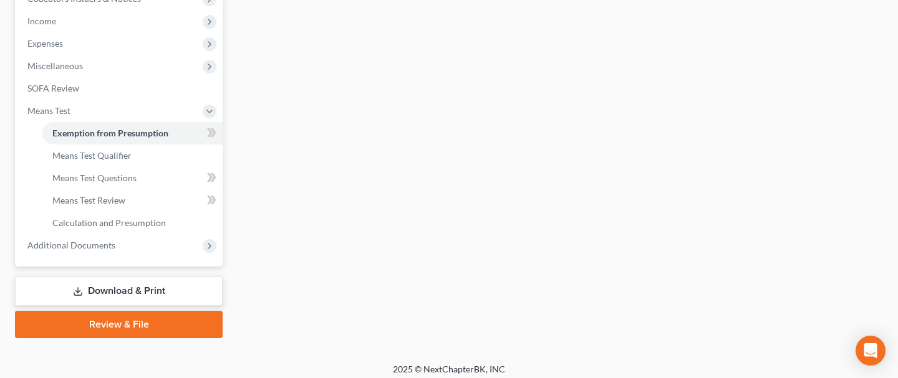
scroll to position [417, 0]
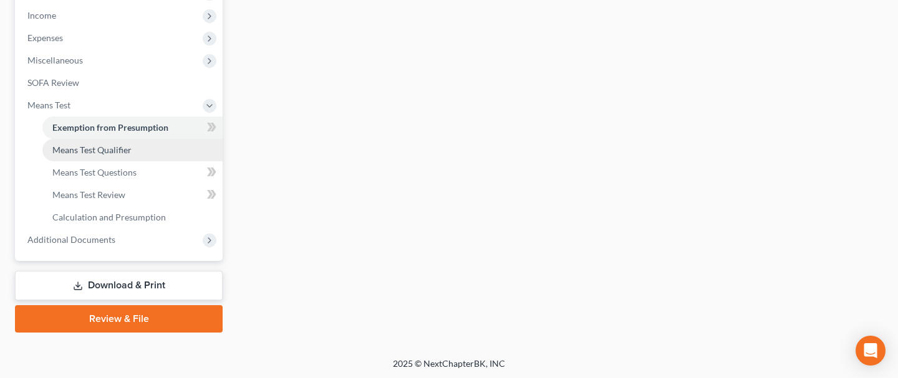
click at [79, 150] on span "Means Test Qualifier" at bounding box center [91, 150] width 79 height 11
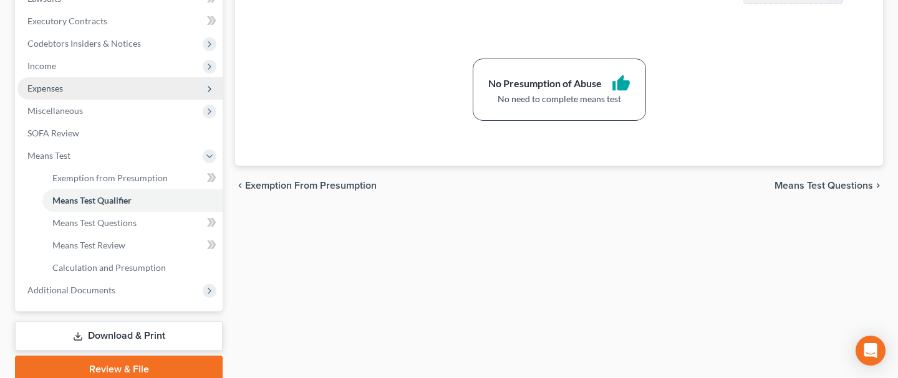
scroll to position [370, 0]
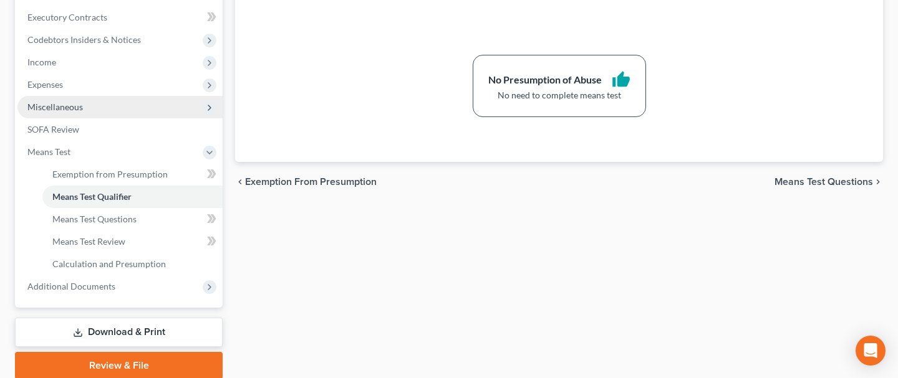
click at [75, 108] on span "Miscellaneous" at bounding box center [54, 107] width 55 height 11
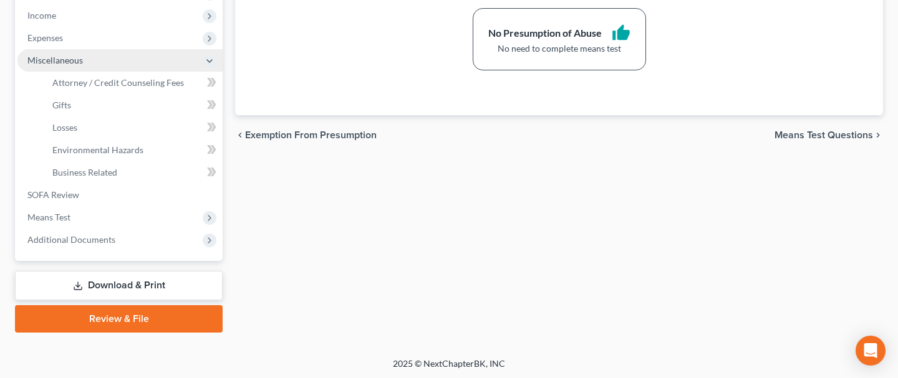
scroll to position [416, 0]
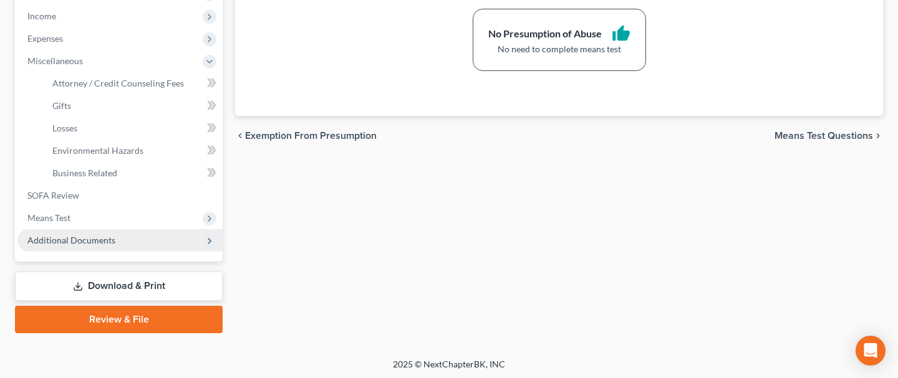
click at [94, 239] on span "Additional Documents" at bounding box center [71, 240] width 88 height 11
